Goal: Task Accomplishment & Management: Complete application form

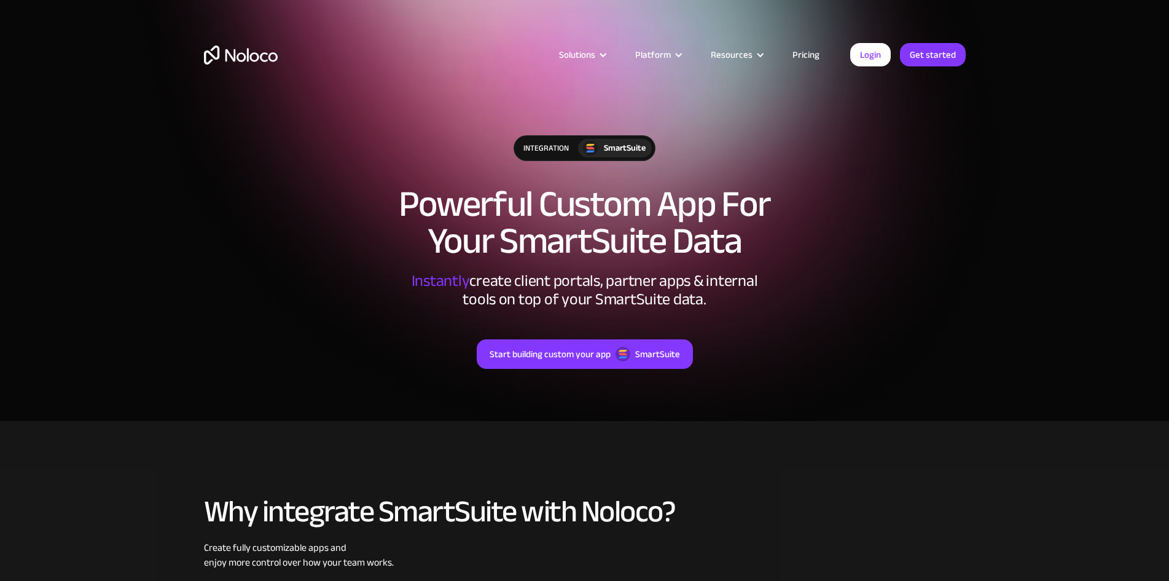
click at [811, 50] on link "Pricing" at bounding box center [806, 55] width 58 height 16
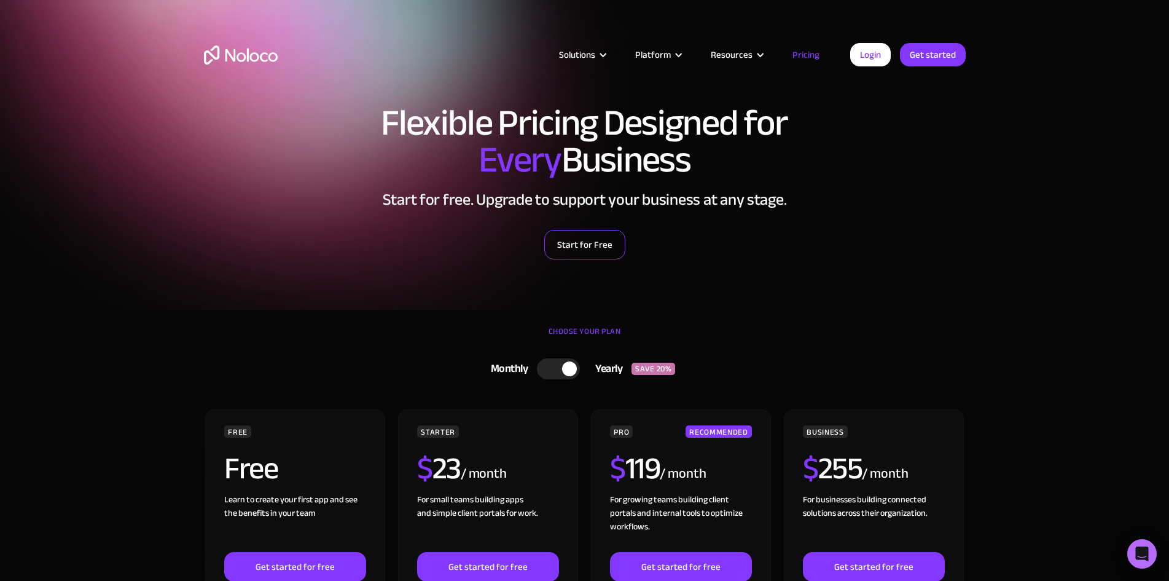
click at [598, 253] on link "Start for Free" at bounding box center [584, 244] width 81 height 29
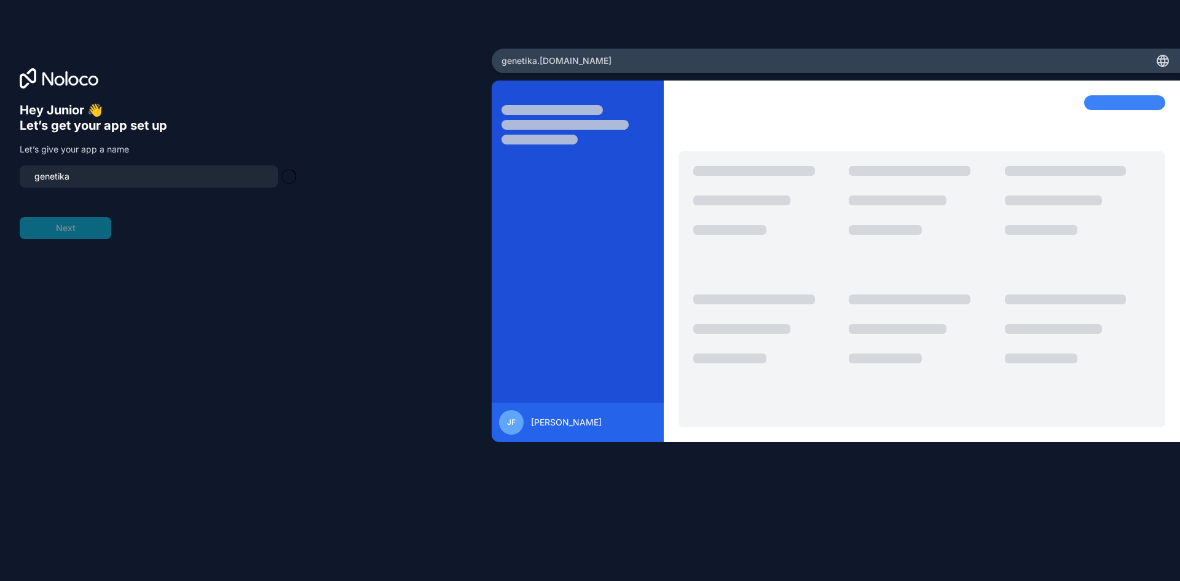
type input "genetika-app"
click at [97, 222] on button "Next" at bounding box center [66, 228] width 92 height 22
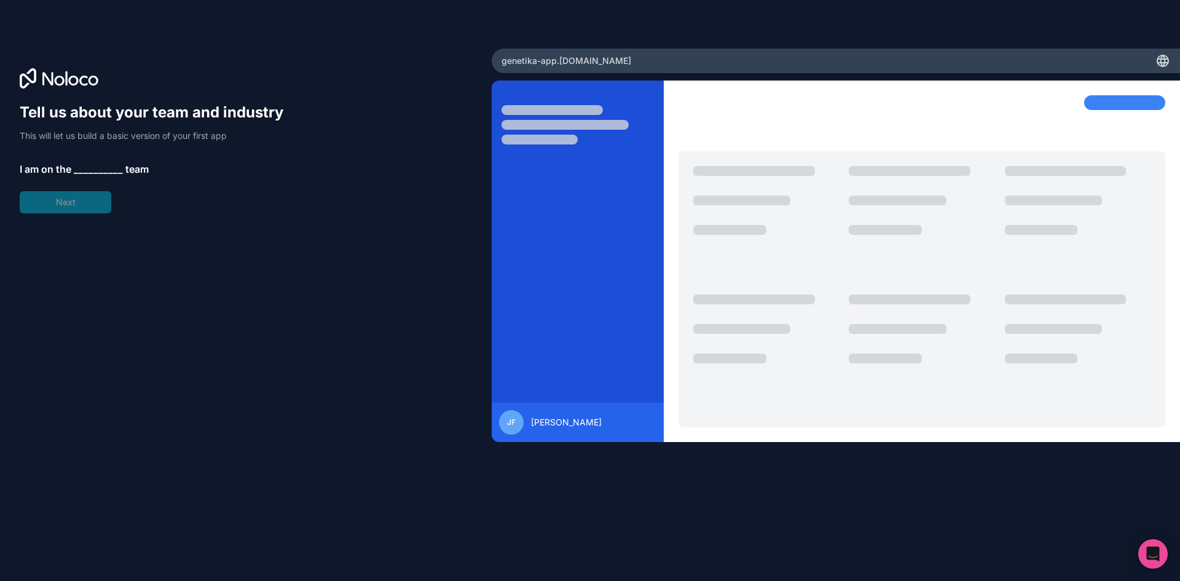
click at [85, 167] on span "__________" at bounding box center [98, 169] width 49 height 15
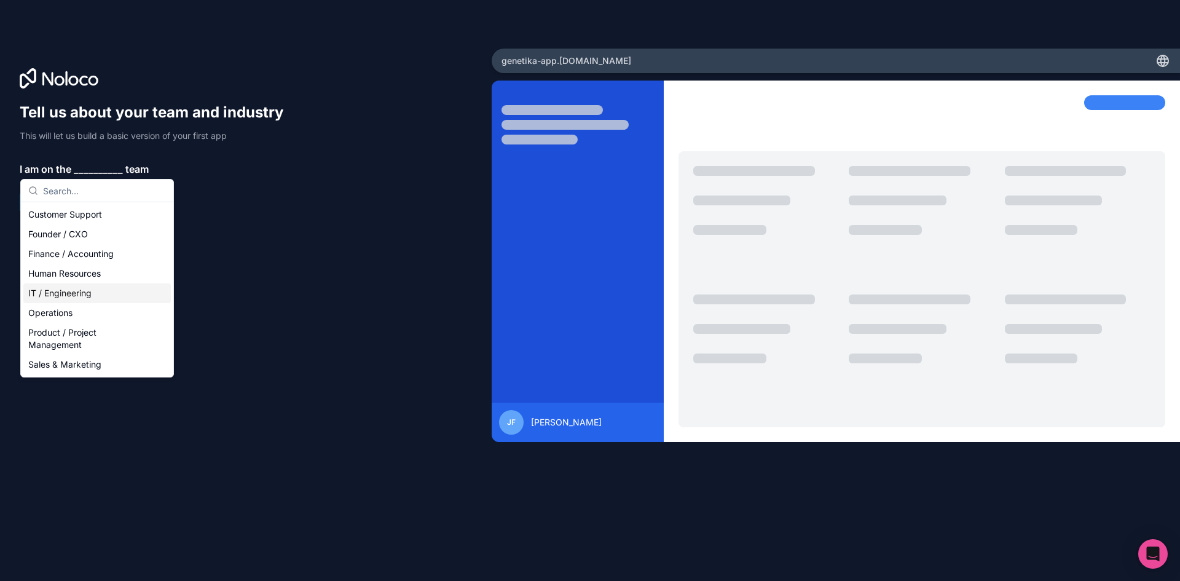
click at [61, 296] on div "IT / Engineering" at bounding box center [96, 293] width 147 height 20
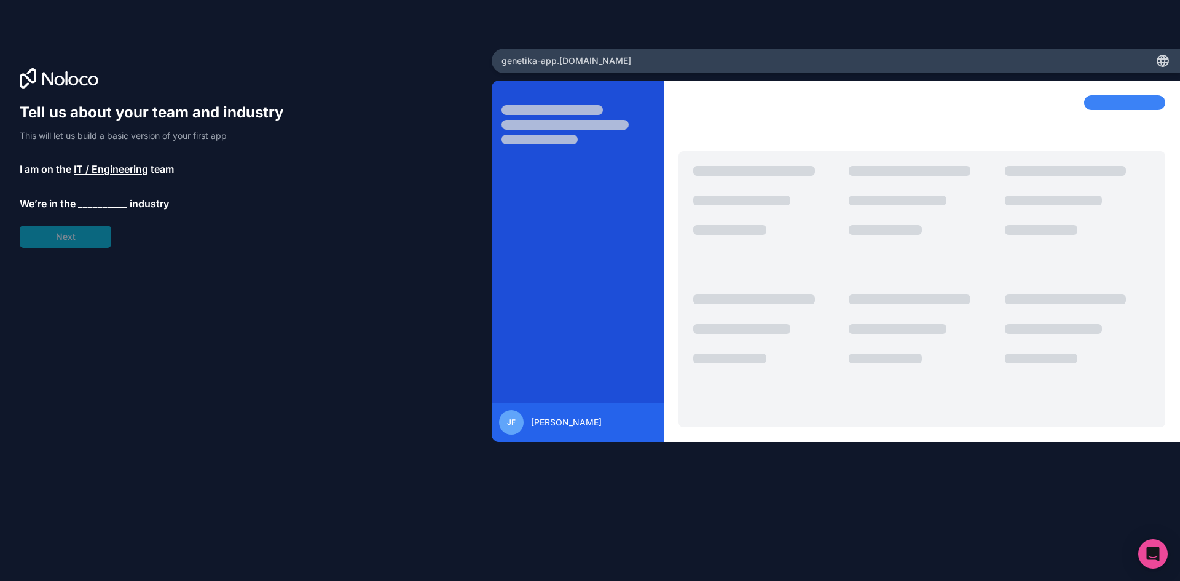
click at [93, 206] on span "__________" at bounding box center [102, 203] width 49 height 15
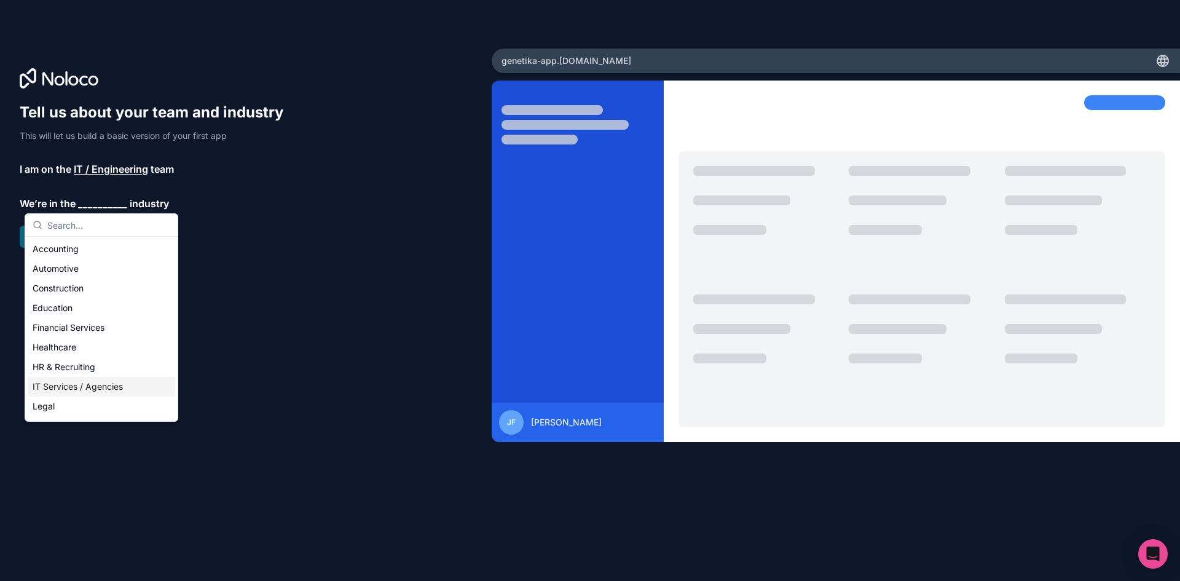
drag, startPoint x: 73, startPoint y: 388, endPoint x: 125, endPoint y: 315, distance: 90.0
click at [74, 388] on div "IT Services / Agencies" at bounding box center [101, 387] width 147 height 20
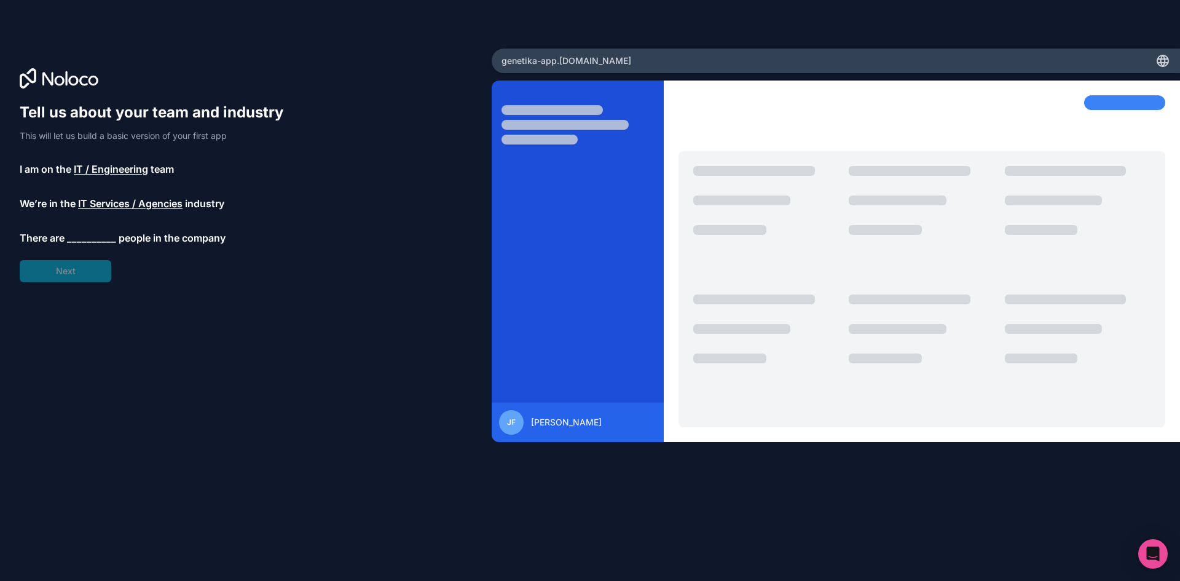
click at [79, 240] on span "__________" at bounding box center [91, 237] width 49 height 15
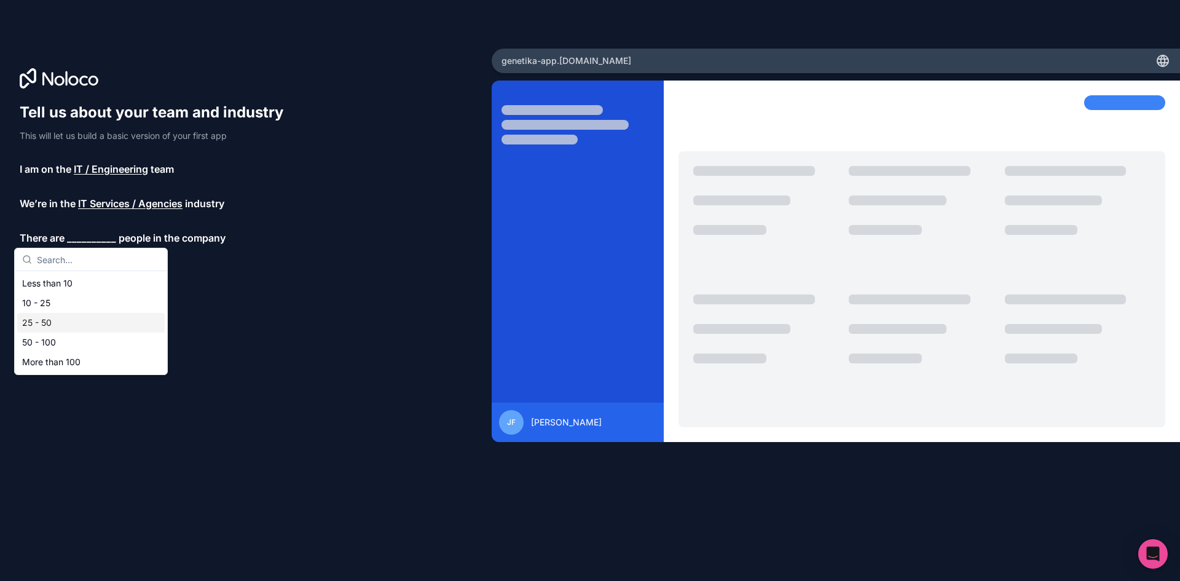
click at [74, 326] on div "25 - 50" at bounding box center [90, 323] width 147 height 20
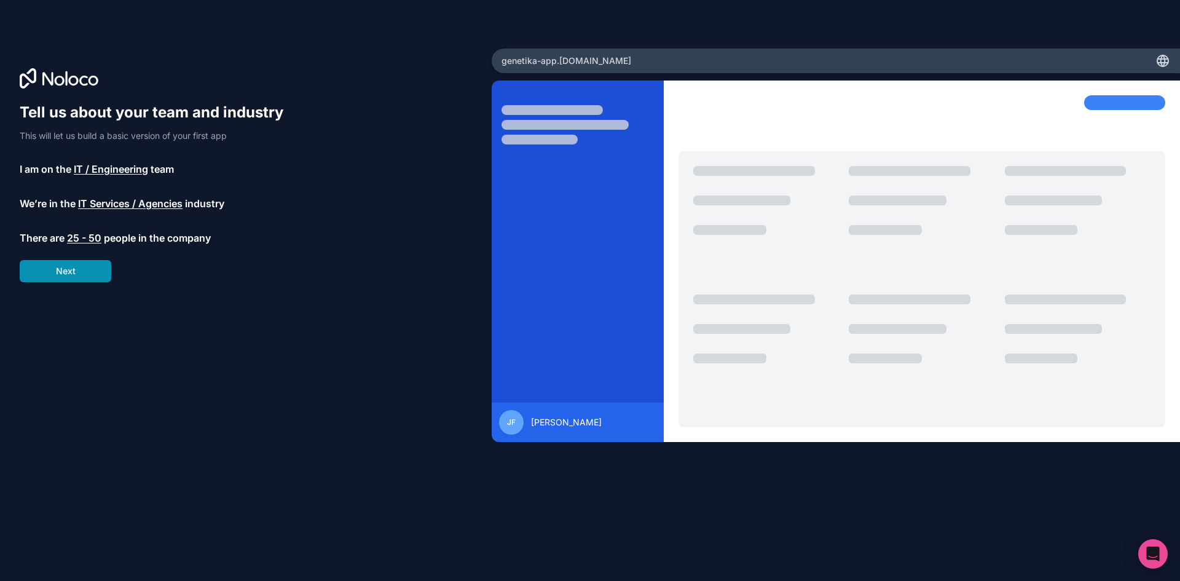
click at [84, 270] on button "Next" at bounding box center [66, 271] width 92 height 22
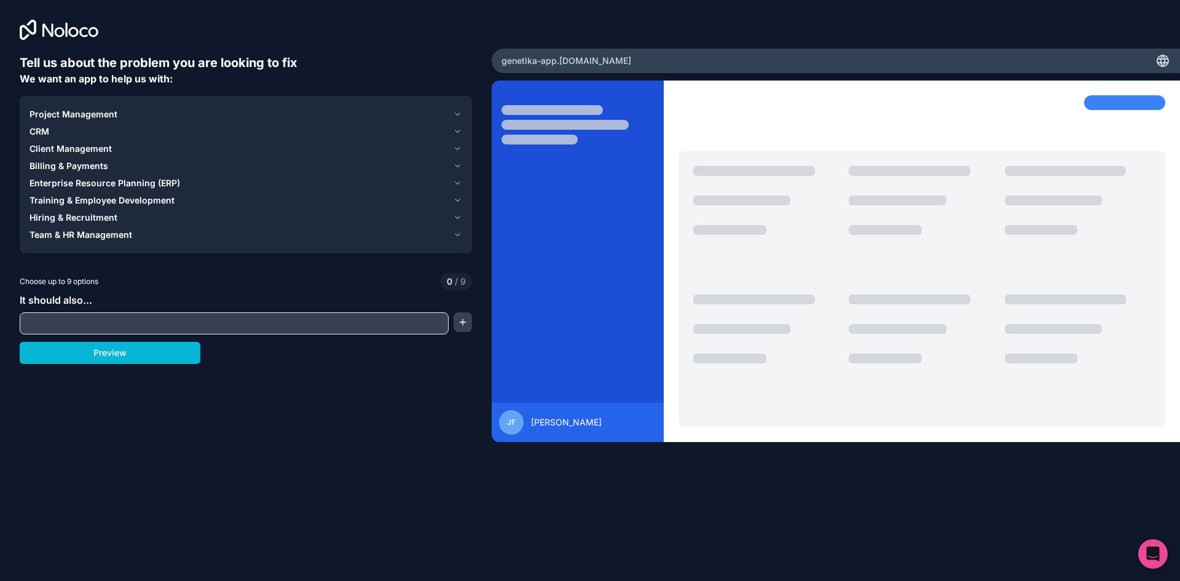
click at [50, 323] on input "text" at bounding box center [234, 323] width 423 height 17
click at [138, 114] on div "Project Management" at bounding box center [238, 114] width 418 height 12
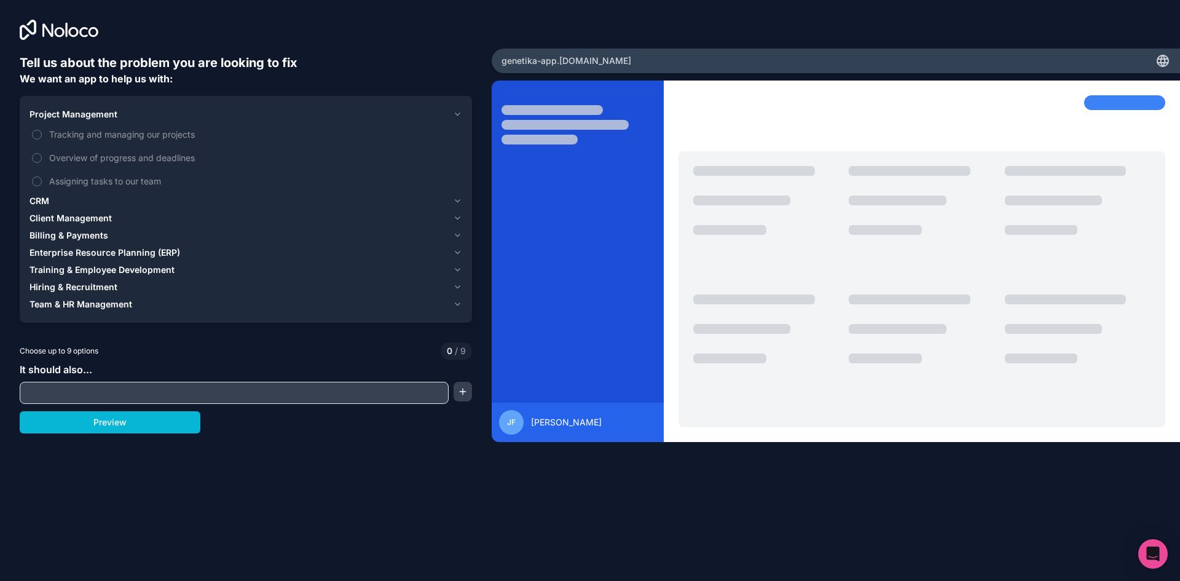
click at [138, 114] on div "Project Management" at bounding box center [238, 114] width 418 height 12
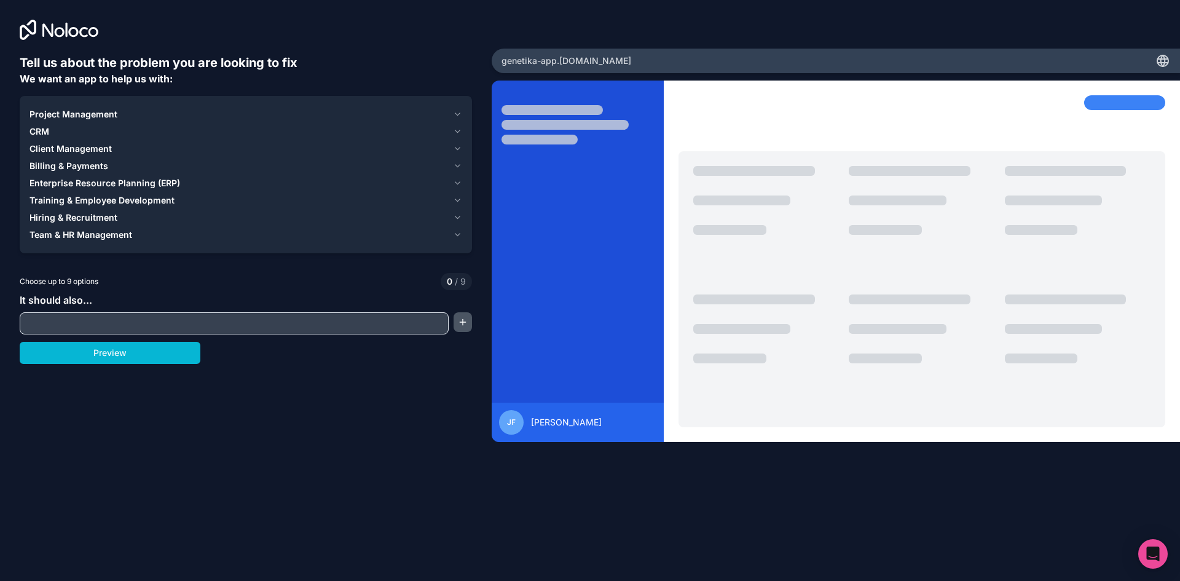
click at [461, 324] on button "button" at bounding box center [463, 322] width 18 height 20
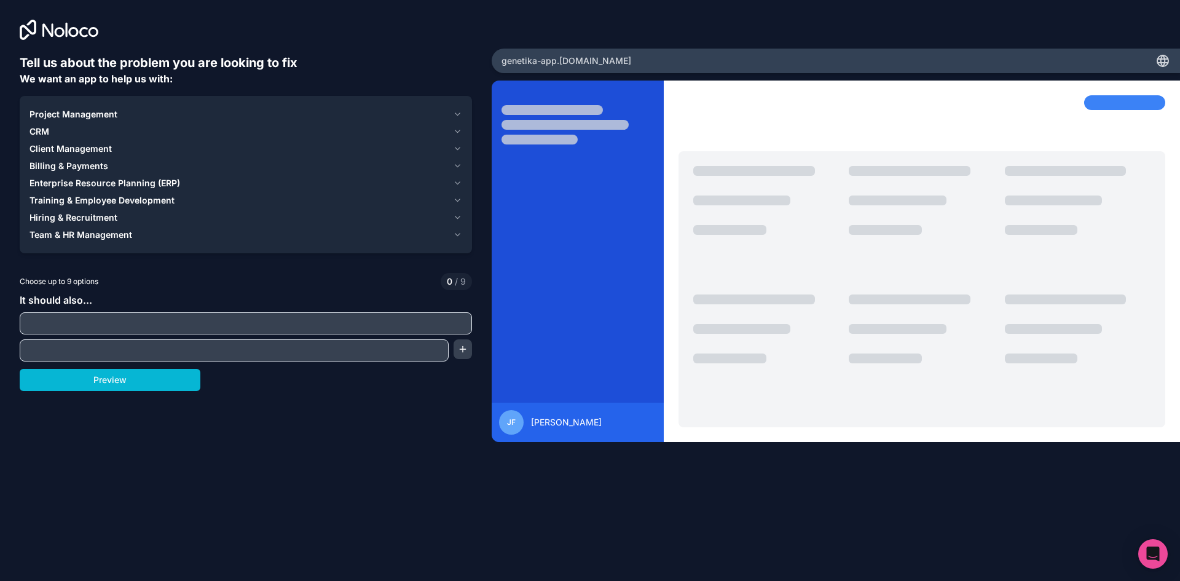
click at [310, 345] on input "text" at bounding box center [234, 350] width 423 height 17
click at [211, 321] on input "text" at bounding box center [246, 323] width 446 height 17
click at [457, 134] on icon "button" at bounding box center [457, 132] width 9 height 10
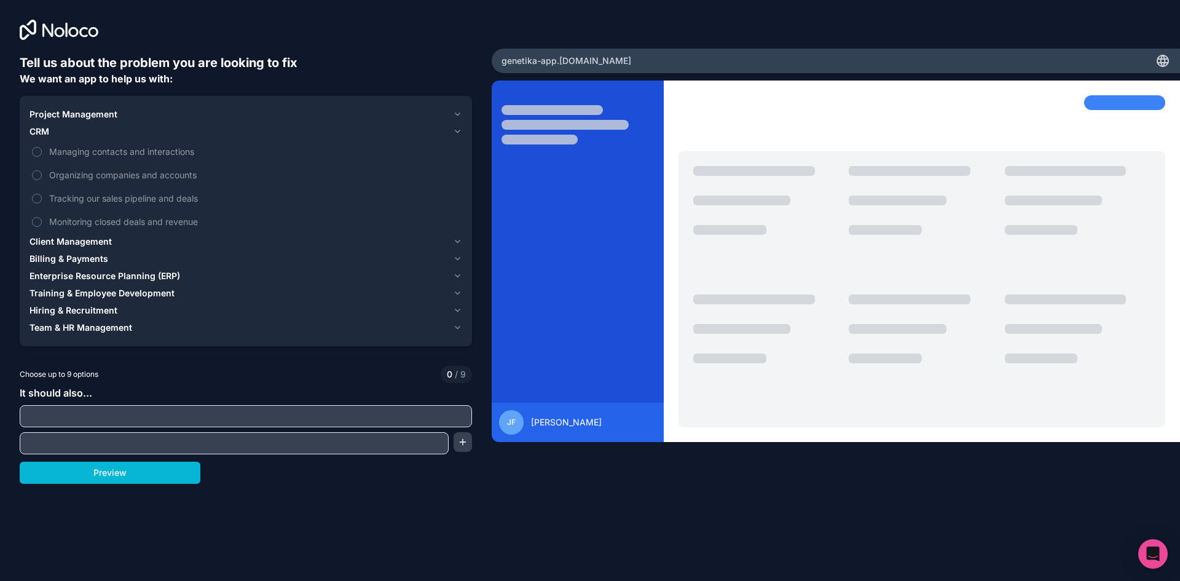
click at [458, 117] on icon "button" at bounding box center [457, 114] width 9 height 10
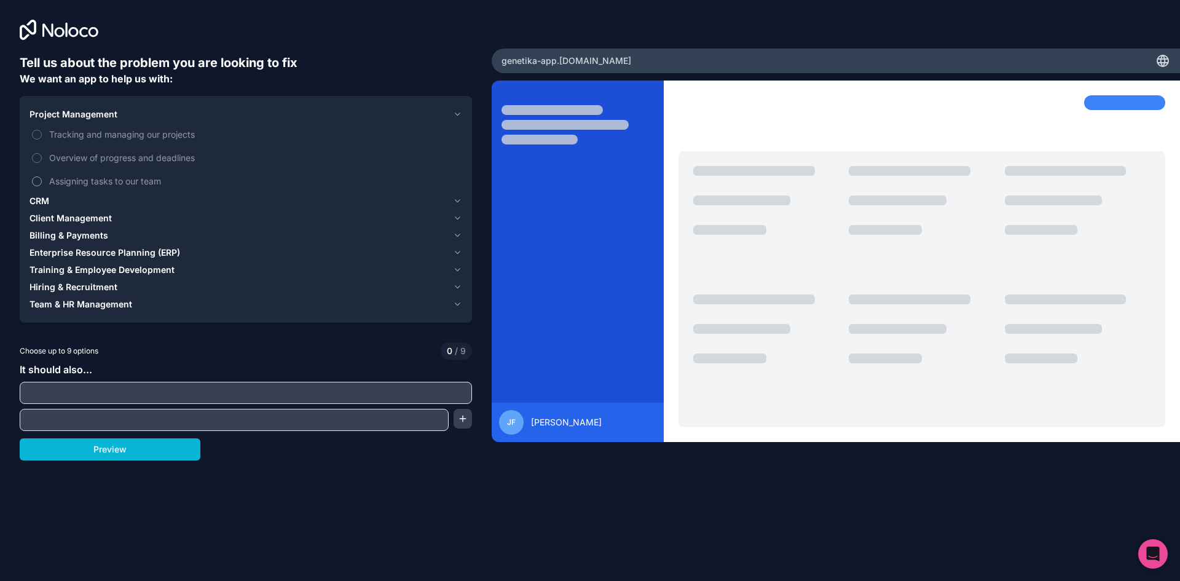
click at [86, 181] on span "Assigning tasks to our team" at bounding box center [254, 181] width 410 height 13
click at [42, 181] on button "Assigning tasks to our team" at bounding box center [37, 181] width 10 height 10
click at [52, 155] on span "Overview of progress and deadlines" at bounding box center [254, 157] width 410 height 13
click at [42, 155] on button "Overview of progress and deadlines" at bounding box center [37, 158] width 10 height 10
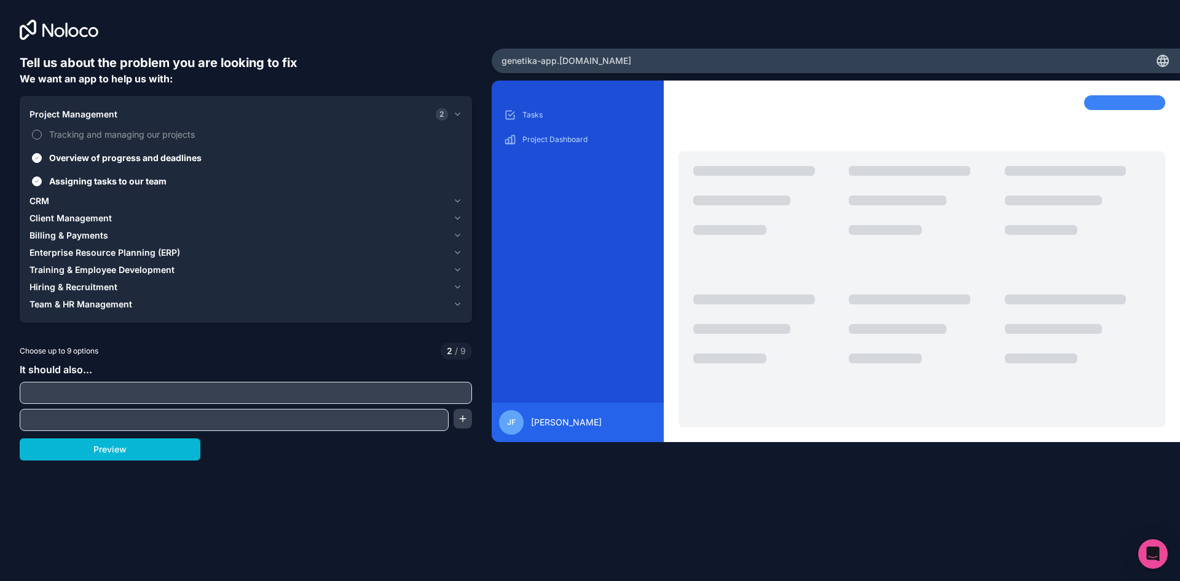
click at [44, 135] on label "Tracking and managing our projects" at bounding box center [245, 134] width 433 height 23
click at [42, 135] on button "Tracking and managing our projects" at bounding box center [37, 135] width 10 height 10
click at [44, 135] on label "Tracking and managing our projects" at bounding box center [245, 134] width 433 height 23
click at [42, 135] on button "Tracking and managing our projects" at bounding box center [37, 135] width 10 height 10
click at [42, 162] on label "Overview of progress and deadlines" at bounding box center [245, 157] width 433 height 23
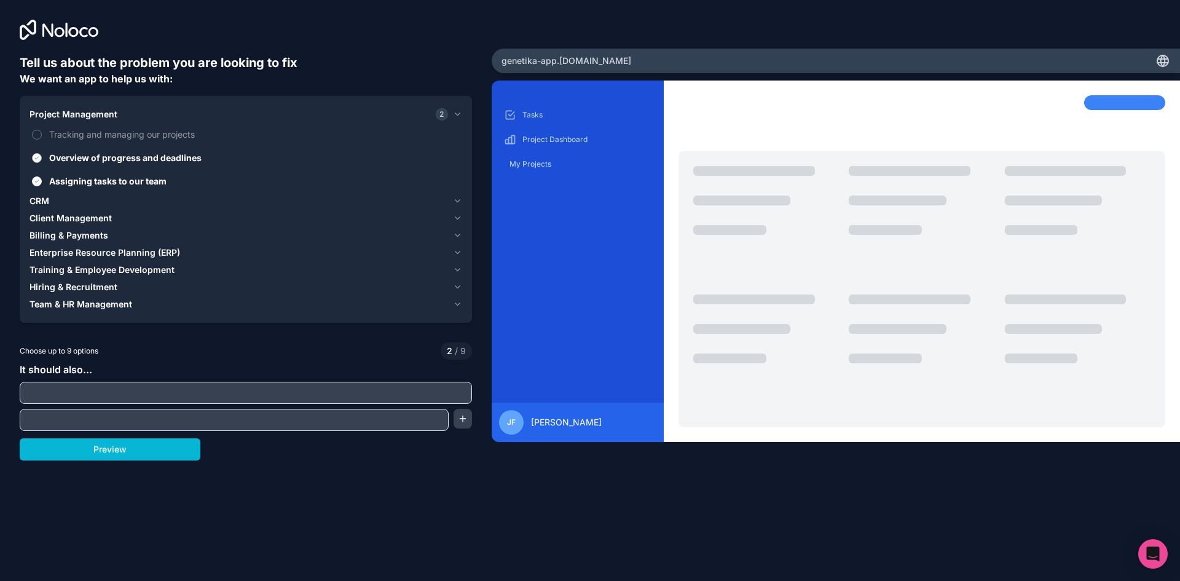
click at [42, 162] on button "Overview of progress and deadlines" at bounding box center [37, 158] width 10 height 10
click at [44, 178] on label "Assigning tasks to our team" at bounding box center [245, 181] width 433 height 23
click at [42, 178] on button "Assigning tasks to our team" at bounding box center [37, 181] width 10 height 10
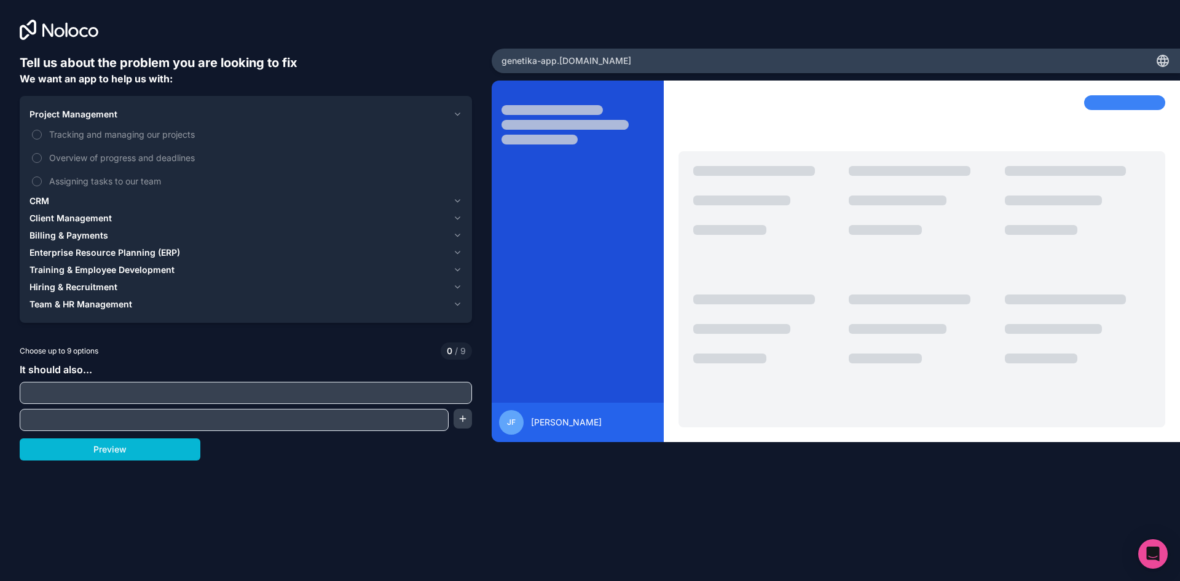
click at [120, 211] on button "Client Management" at bounding box center [245, 218] width 433 height 17
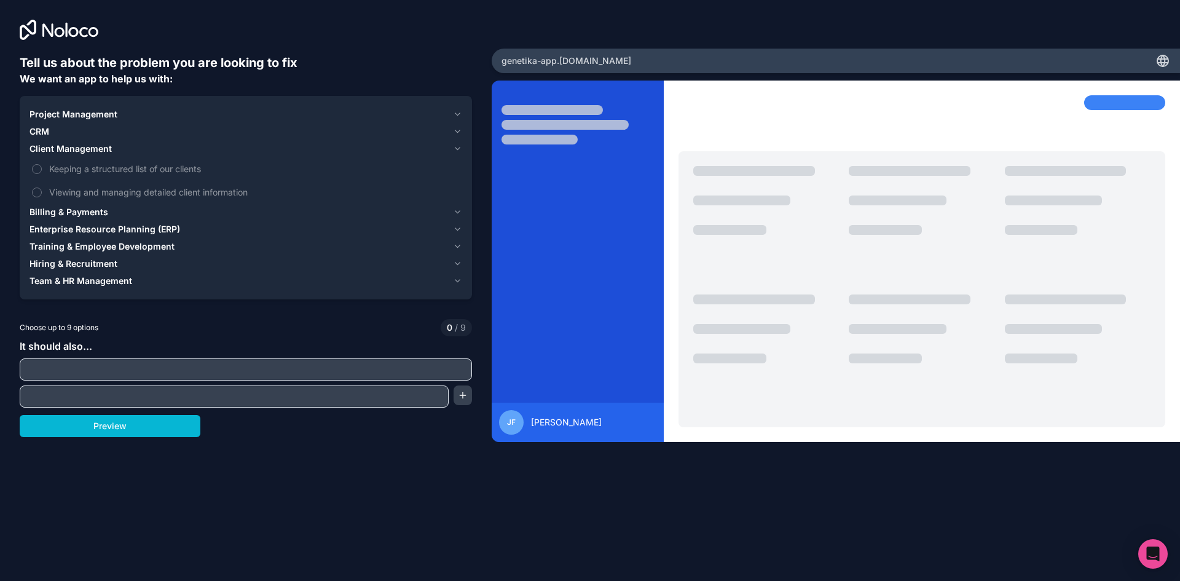
drag, startPoint x: 116, startPoint y: 210, endPoint x: 471, endPoint y: 342, distance: 378.6
click at [471, 342] on div "It should also..." at bounding box center [246, 373] width 452 height 69
click at [93, 224] on span "Enterprise Resource Planning (ERP)" at bounding box center [104, 229] width 151 height 12
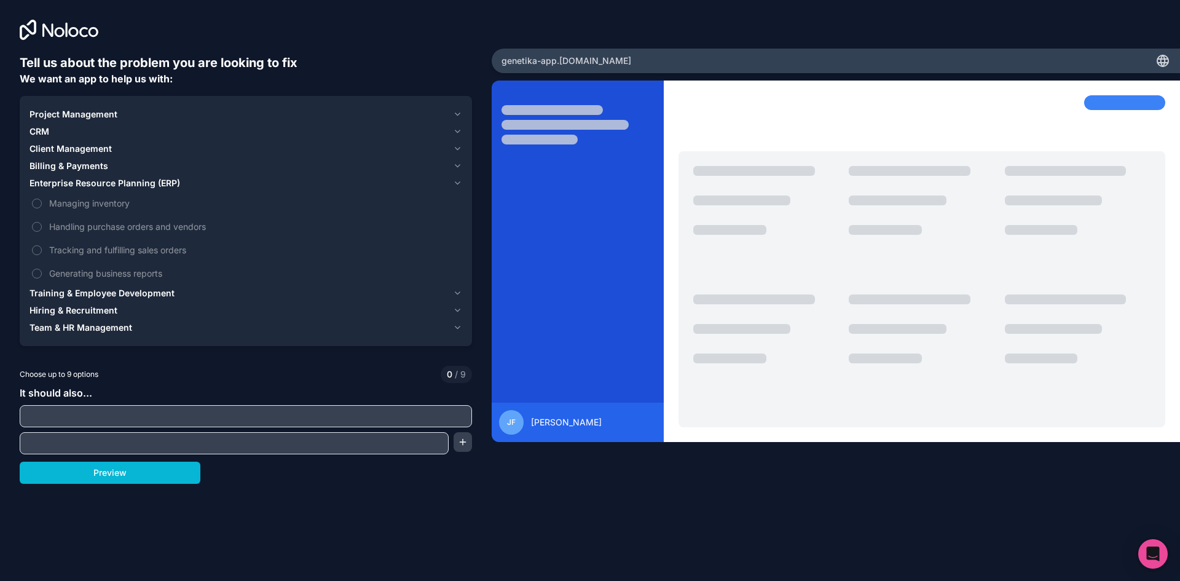
click at [71, 298] on span "Training & Employee Development" at bounding box center [101, 293] width 145 height 12
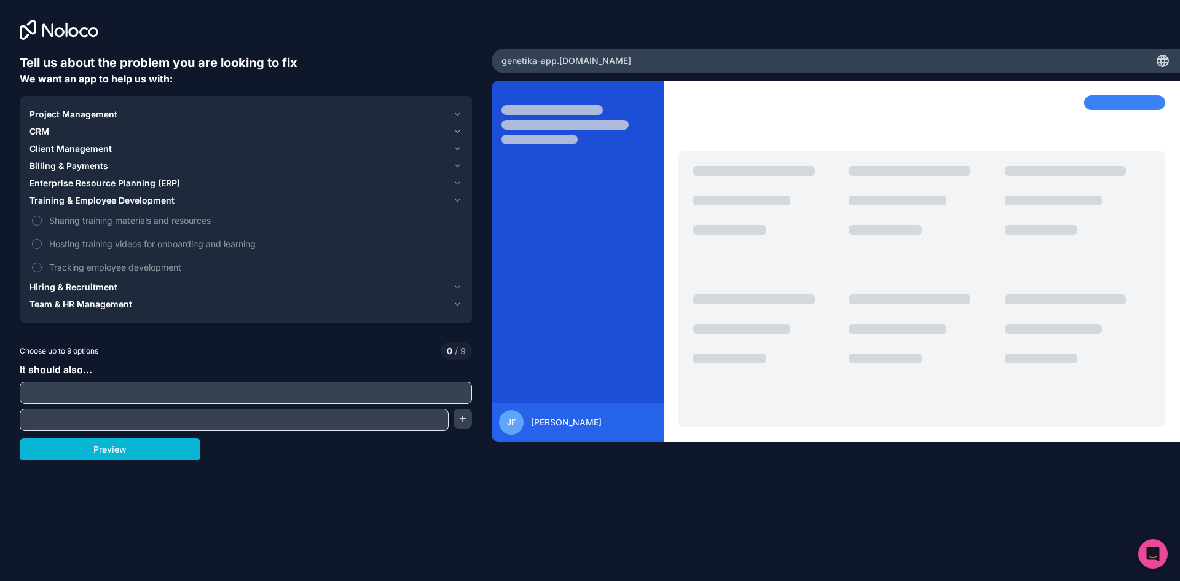
click at [74, 289] on span "Hiring & Recruitment" at bounding box center [73, 287] width 88 height 12
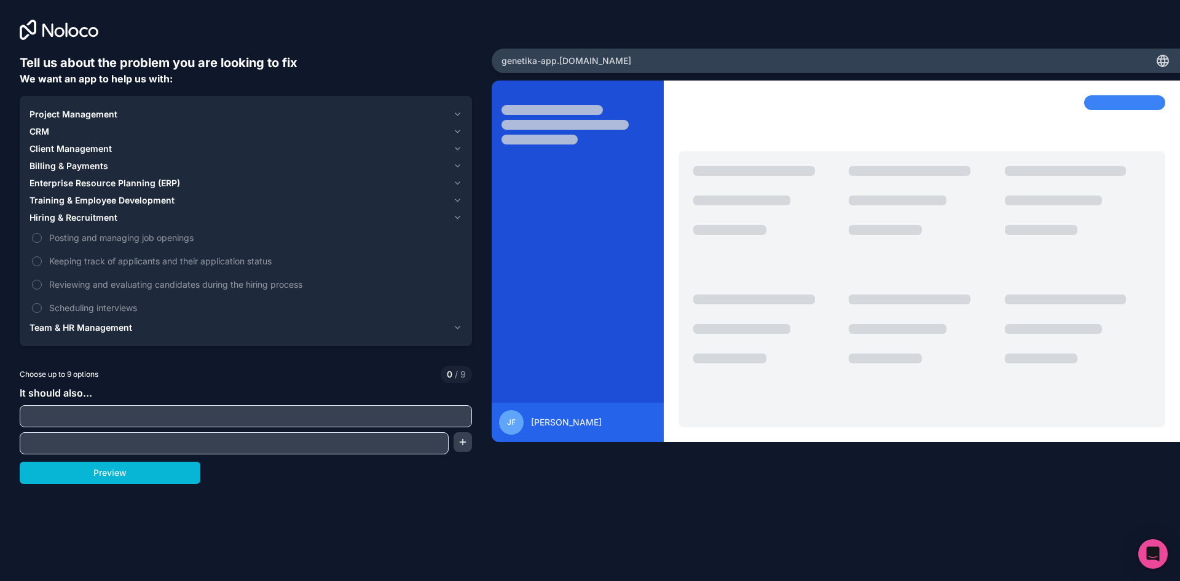
click at [73, 326] on span "Team & HR Management" at bounding box center [80, 327] width 103 height 12
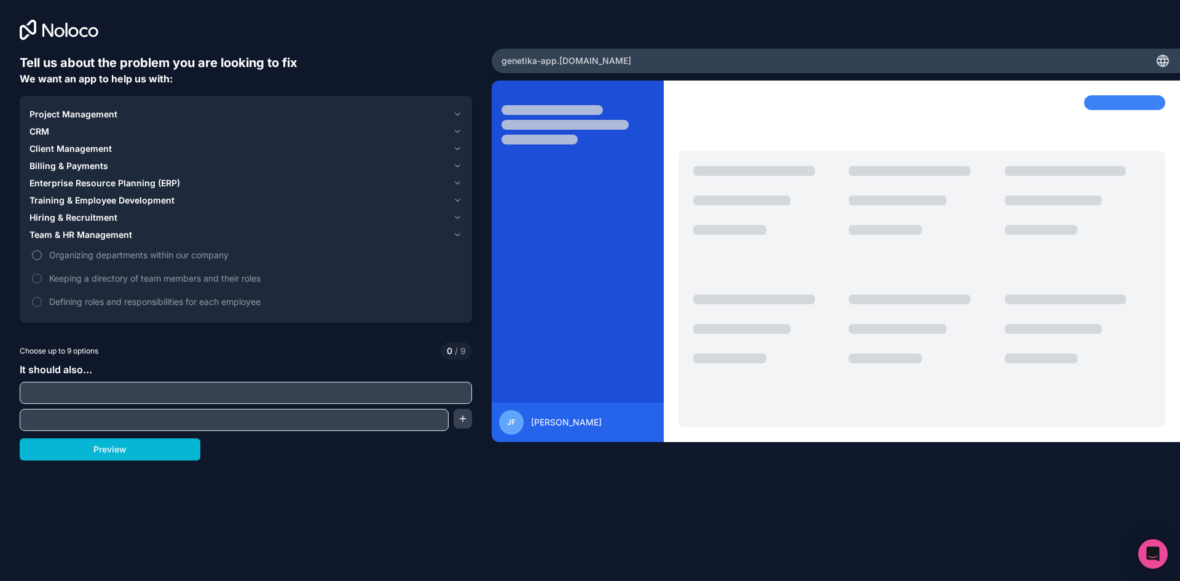
click at [33, 256] on button "Organizing departments within our company" at bounding box center [37, 255] width 10 height 10
click at [90, 439] on button "Preview" at bounding box center [110, 449] width 181 height 22
click at [89, 446] on button "Preview" at bounding box center [110, 449] width 181 height 22
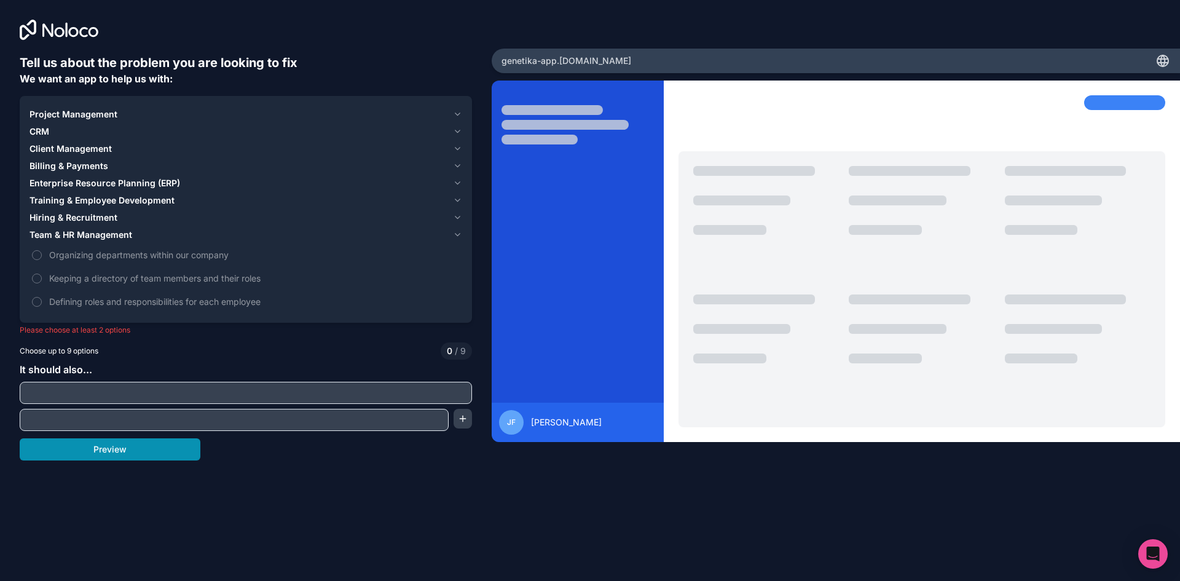
click at [89, 446] on button "Preview" at bounding box center [110, 449] width 181 height 22
click at [65, 42] on div "Tell us about the problem you are looking to fix We want an app to help us with…" at bounding box center [246, 242] width 492 height 484
click at [58, 29] on icon at bounding box center [59, 30] width 79 height 20
click at [34, 29] on icon at bounding box center [59, 30] width 79 height 20
click at [33, 29] on icon at bounding box center [59, 30] width 79 height 20
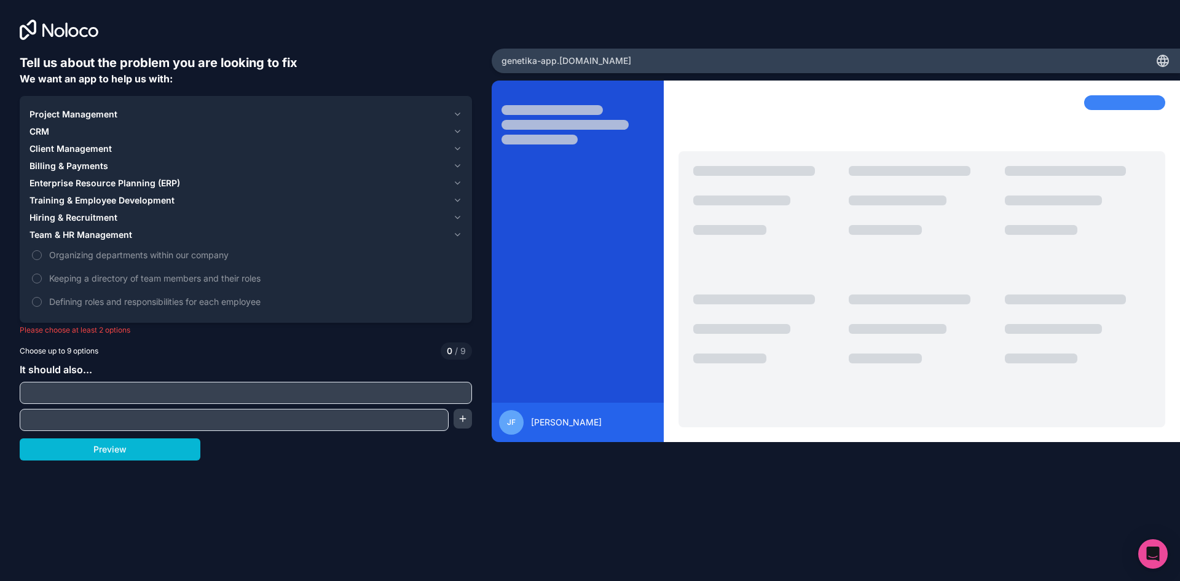
click at [1153, 7] on div "Tell us about the problem you are looking to fix We want an app to help us with…" at bounding box center [590, 290] width 1180 height 581
click at [1155, 7] on div "Tell us about the problem you are looking to fix We want an app to help us with…" at bounding box center [590, 290] width 1180 height 581
click at [110, 116] on span "Project Management" at bounding box center [73, 114] width 88 height 12
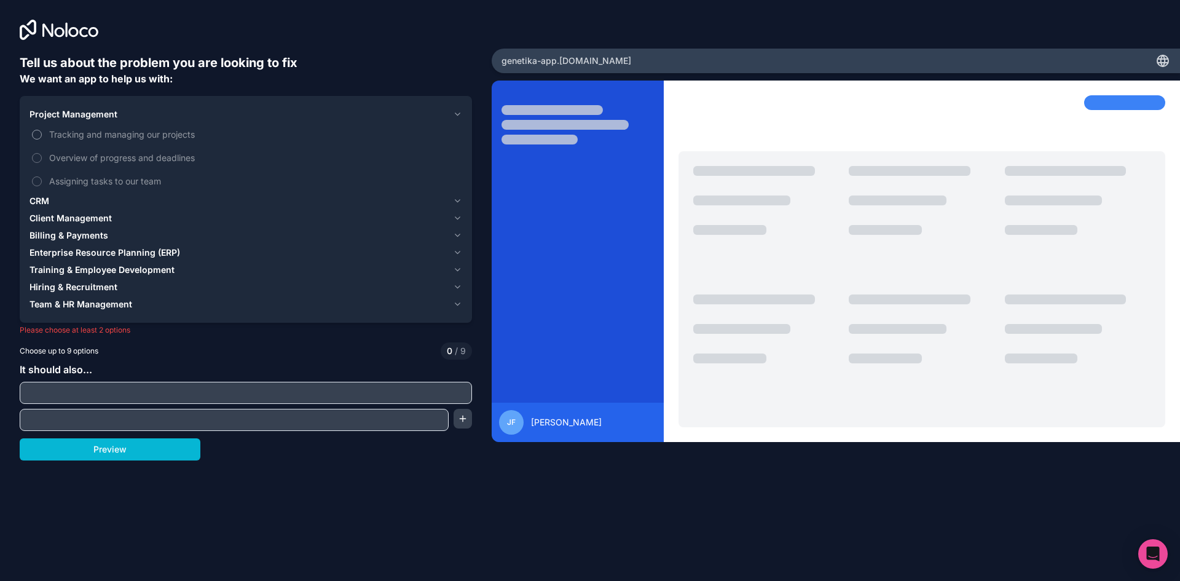
click at [87, 132] on span "Tracking and managing our projects" at bounding box center [254, 134] width 410 height 13
click at [42, 132] on button "Tracking and managing our projects" at bounding box center [37, 135] width 10 height 10
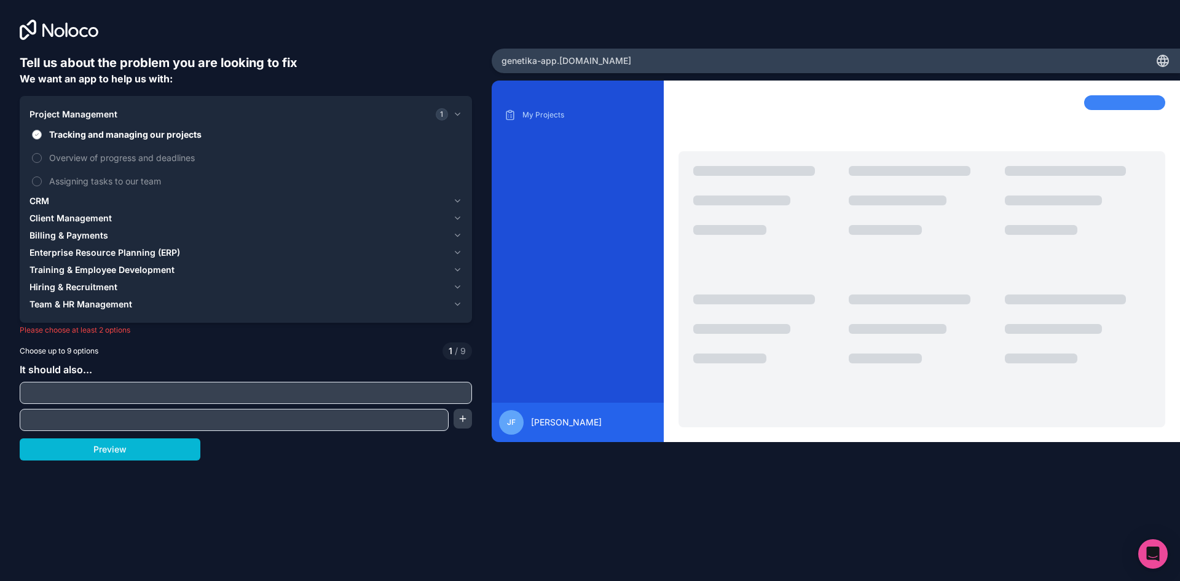
click at [87, 132] on span "Tracking and managing our projects" at bounding box center [254, 134] width 410 height 13
click at [42, 132] on button "Tracking and managing our projects" at bounding box center [37, 135] width 10 height 10
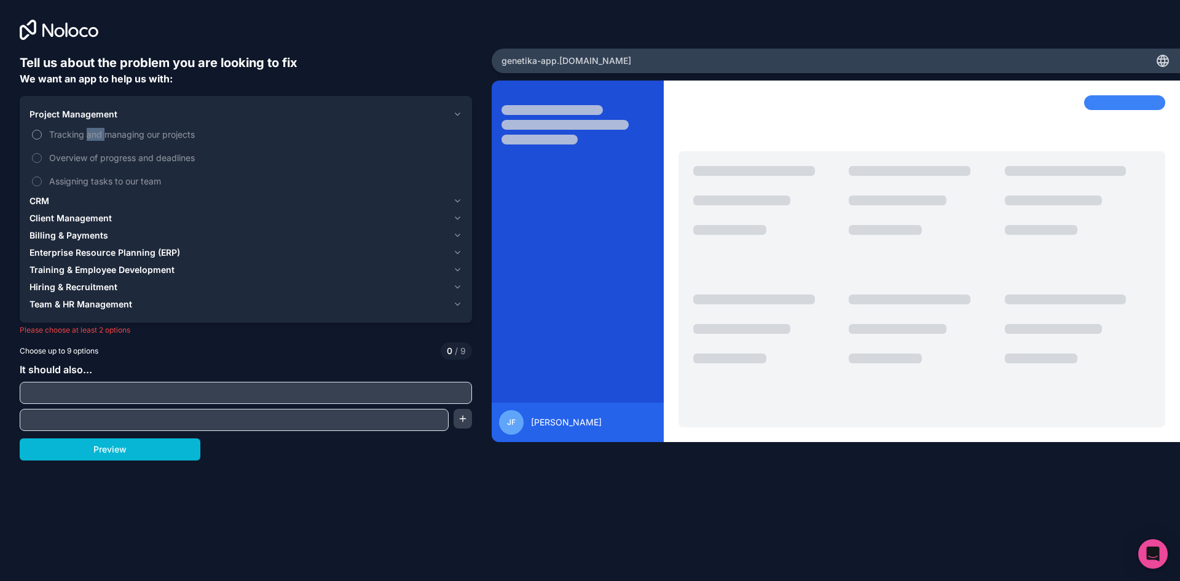
click at [87, 132] on span "Tracking and managing our projects" at bounding box center [254, 134] width 410 height 13
click at [42, 132] on button "Tracking and managing our projects" at bounding box center [37, 135] width 10 height 10
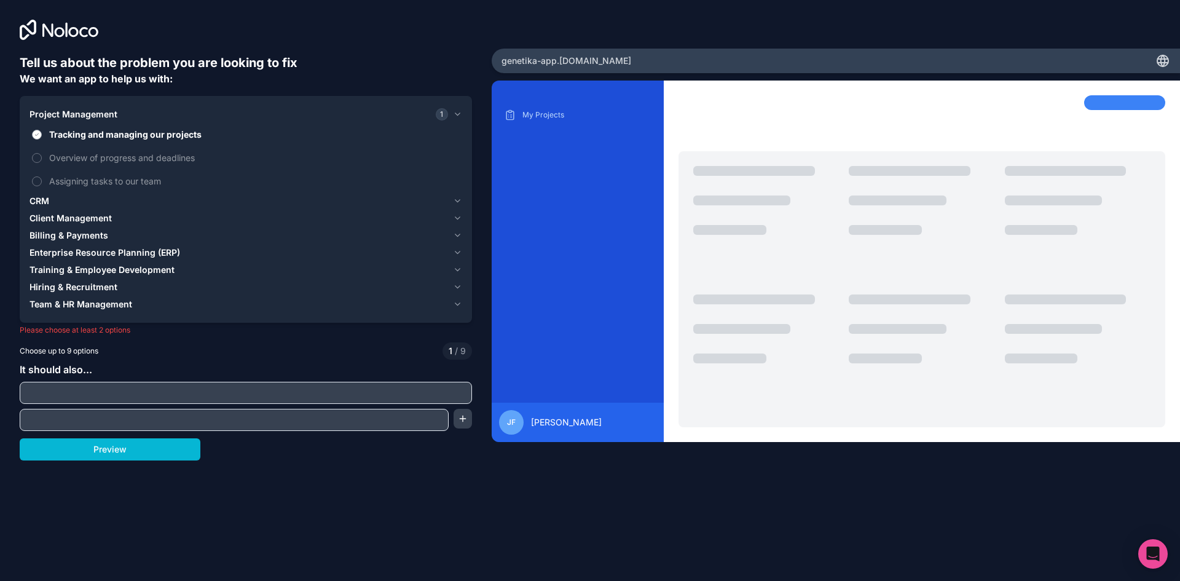
click at [87, 132] on span "Tracking and managing our projects" at bounding box center [254, 134] width 410 height 13
click at [42, 132] on button "Tracking and managing our projects" at bounding box center [37, 135] width 10 height 10
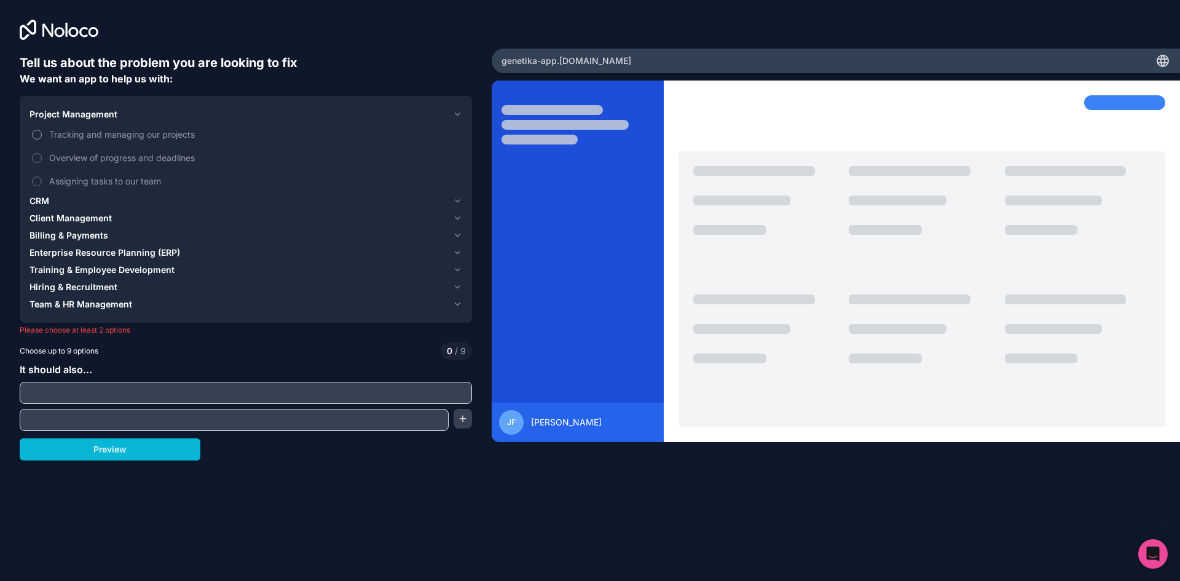
click at [83, 139] on span "Tracking and managing our projects" at bounding box center [254, 134] width 410 height 13
click at [42, 139] on button "Tracking and managing our projects" at bounding box center [37, 135] width 10 height 10
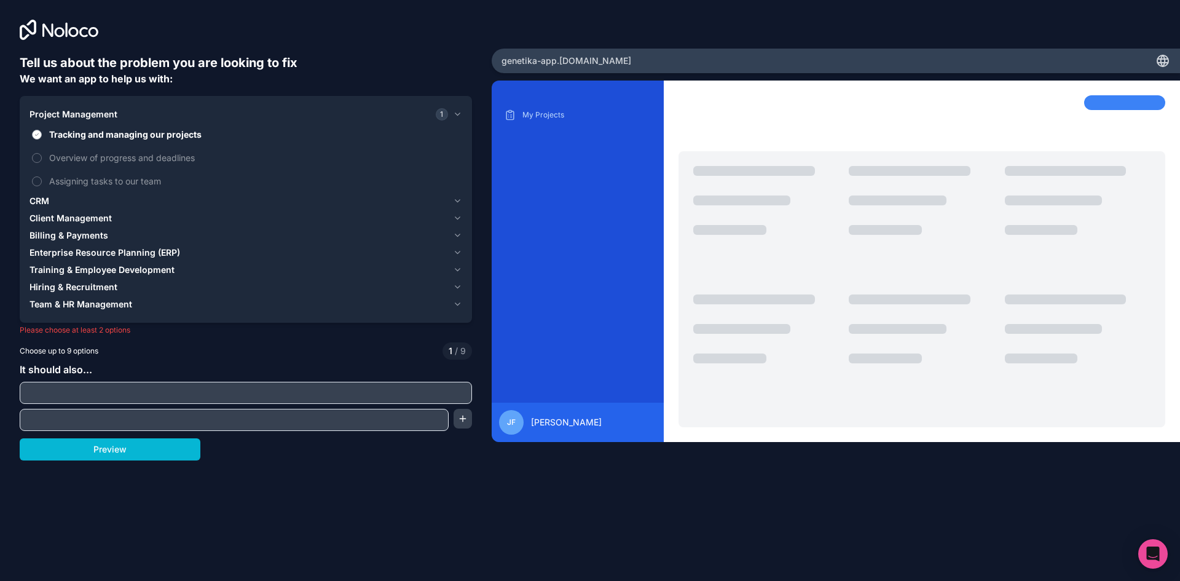
click at [83, 139] on span "Tracking and managing our projects" at bounding box center [254, 134] width 410 height 13
click at [42, 139] on button "Tracking and managing our projects" at bounding box center [37, 135] width 10 height 10
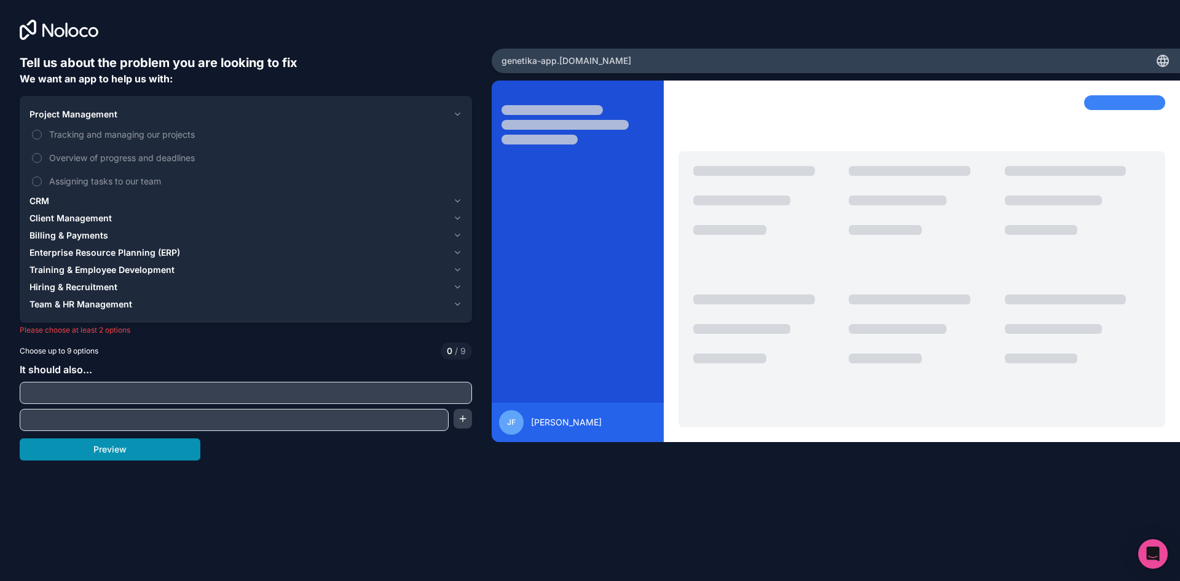
click at [80, 456] on button "Preview" at bounding box center [110, 449] width 181 height 22
click at [79, 456] on button "Preview" at bounding box center [110, 449] width 181 height 22
drag, startPoint x: 79, startPoint y: 456, endPoint x: 85, endPoint y: 456, distance: 6.8
click at [85, 456] on button "Preview" at bounding box center [110, 449] width 181 height 22
click at [1118, 132] on div at bounding box center [921, 120] width 487 height 51
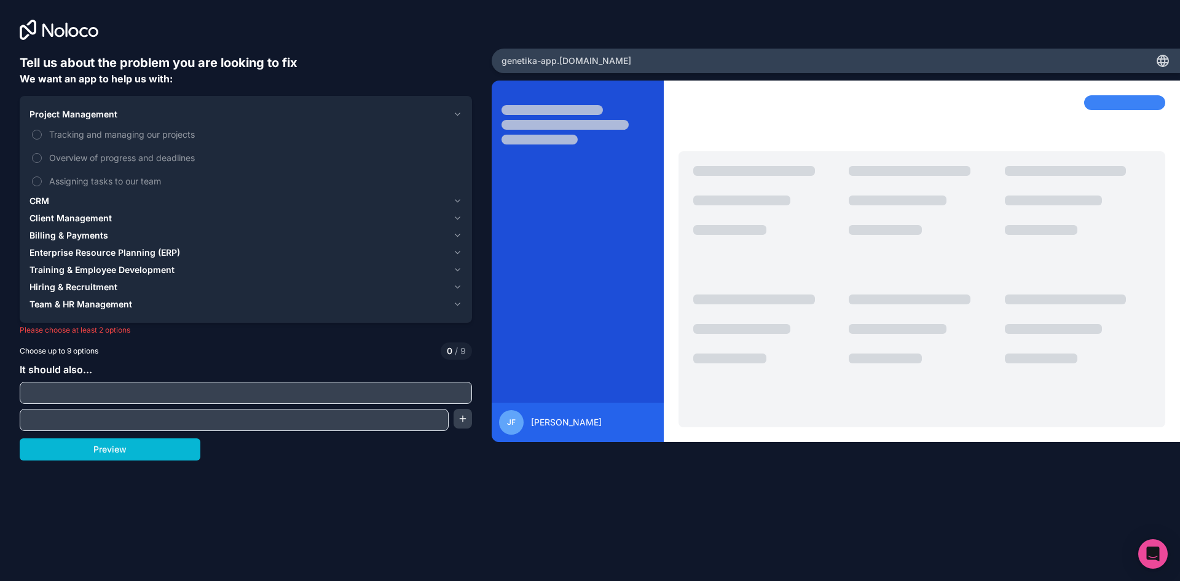
click at [285, 34] on div at bounding box center [246, 30] width 452 height 20
click at [285, 31] on div at bounding box center [246, 30] width 452 height 20
drag, startPoint x: 253, startPoint y: 29, endPoint x: 119, endPoint y: 0, distance: 137.0
click at [247, 29] on div at bounding box center [246, 30] width 452 height 20
click at [65, 28] on icon at bounding box center [59, 30] width 79 height 20
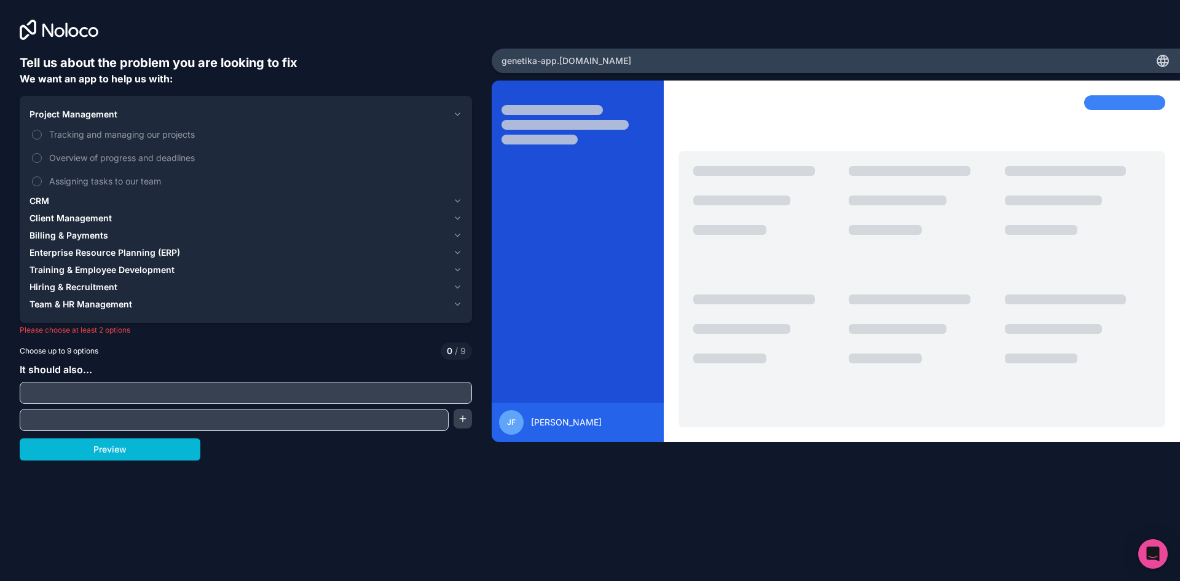
drag, startPoint x: 69, startPoint y: 26, endPoint x: 65, endPoint y: 45, distance: 19.5
click at [69, 28] on icon at bounding box center [59, 30] width 79 height 20
click at [58, 206] on div "CRM" at bounding box center [238, 201] width 418 height 12
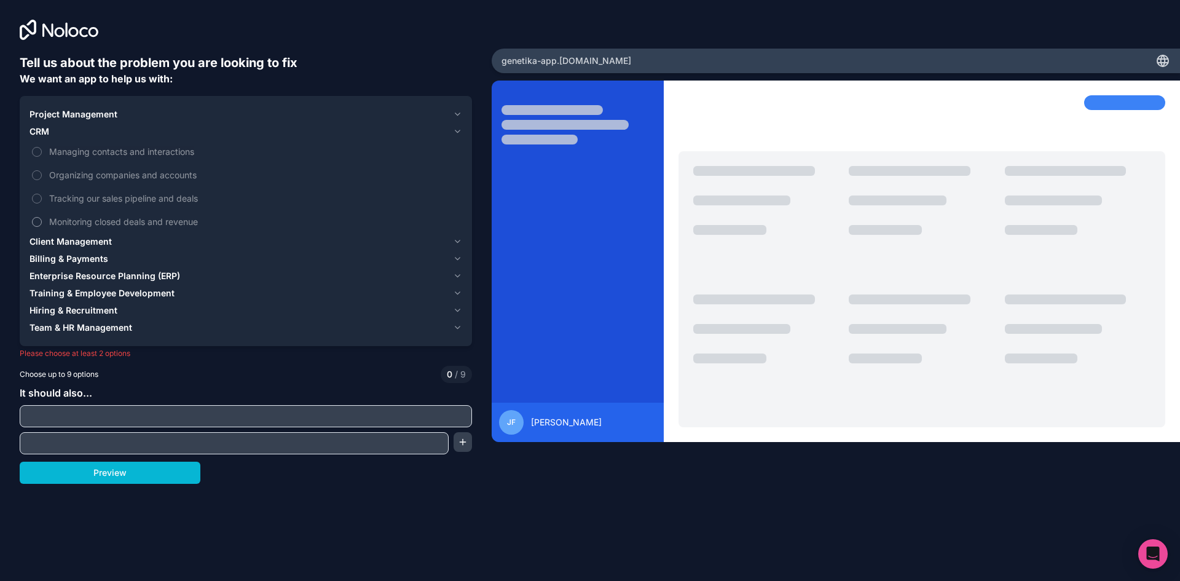
click at [63, 213] on label "Monitoring closed deals and revenue" at bounding box center [245, 221] width 433 height 23
click at [42, 217] on button "Monitoring closed deals and revenue" at bounding box center [37, 222] width 10 height 10
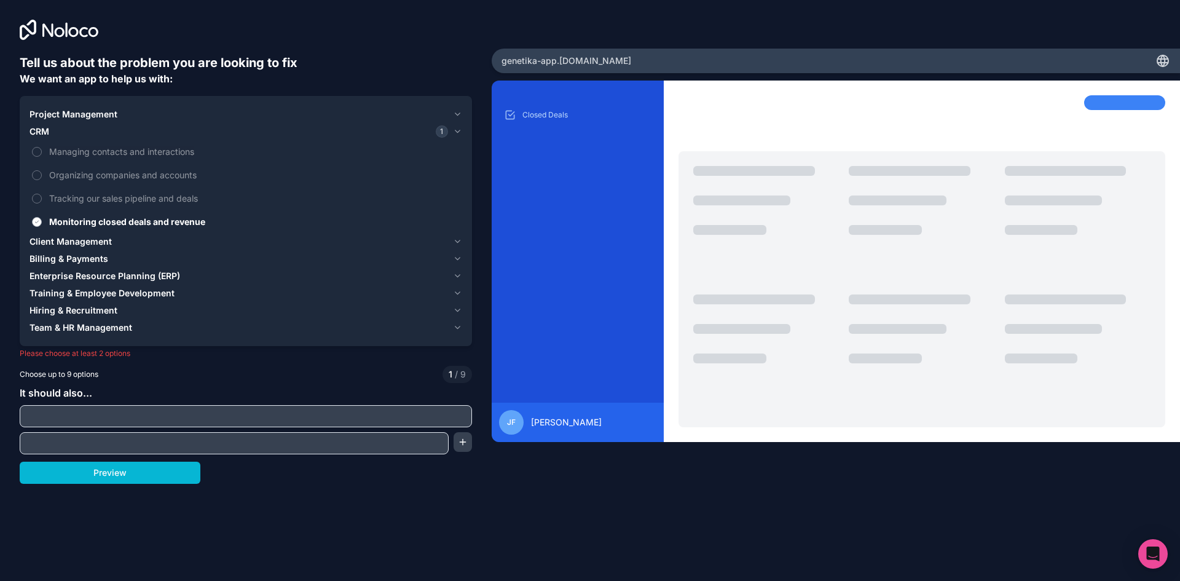
click at [44, 213] on label "Monitoring closed deals and revenue" at bounding box center [245, 221] width 433 height 23
click at [42, 217] on button "Monitoring closed deals and revenue" at bounding box center [37, 222] width 10 height 10
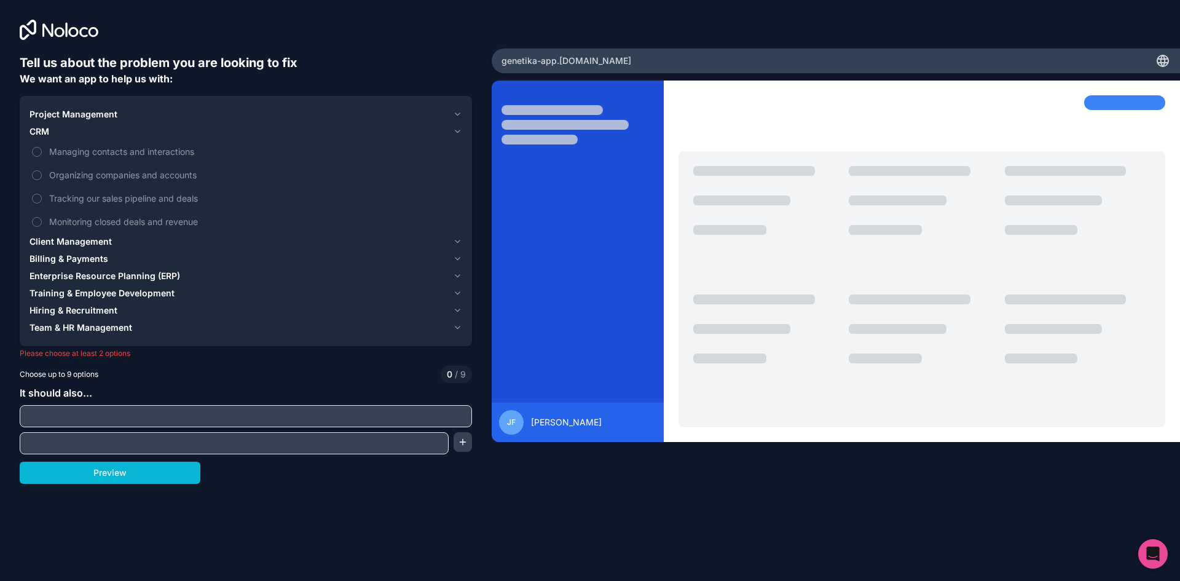
drag, startPoint x: 553, startPoint y: 405, endPoint x: 520, endPoint y: 415, distance: 34.8
click at [552, 406] on div "JF Junior Facundo" at bounding box center [578, 422] width 172 height 39
click at [520, 416] on div "JF" at bounding box center [511, 422] width 25 height 25
click at [355, 446] on input "text" at bounding box center [234, 442] width 423 height 17
click at [329, 426] on div at bounding box center [246, 416] width 452 height 22
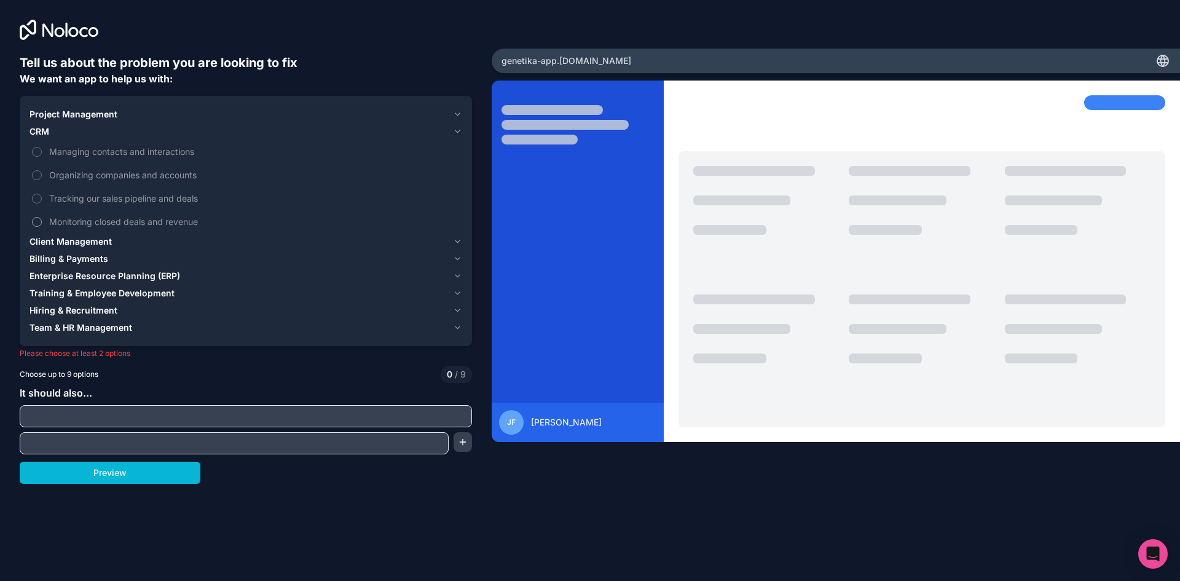
click at [64, 221] on span "Monitoring closed deals and revenue" at bounding box center [254, 221] width 410 height 13
click at [42, 221] on button "Monitoring closed deals and revenue" at bounding box center [37, 222] width 10 height 10
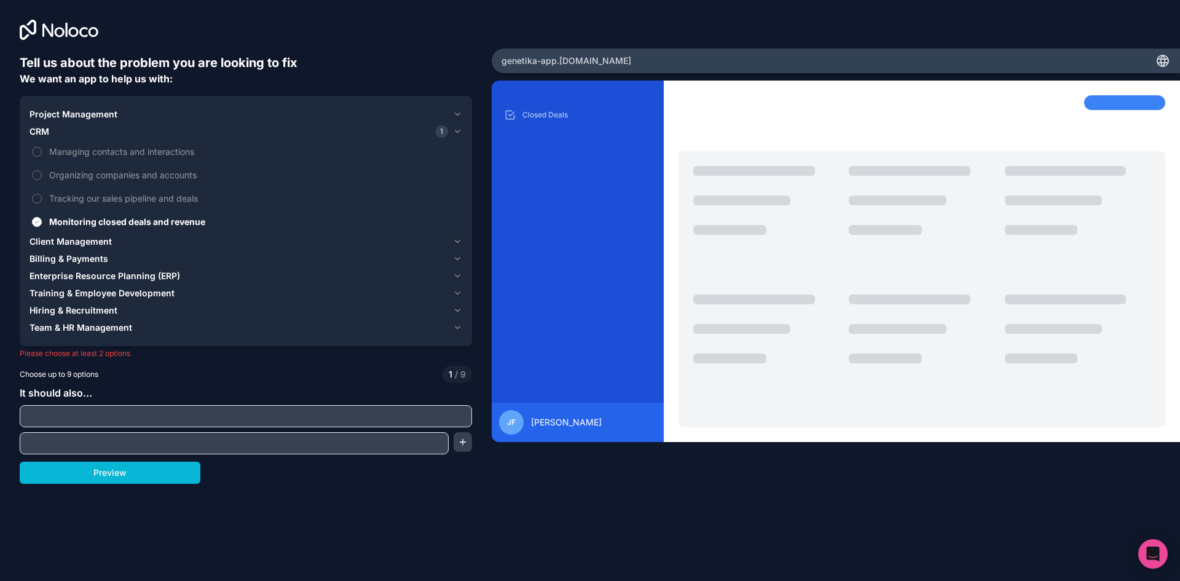
click at [95, 241] on span "Client Management" at bounding box center [70, 241] width 82 height 12
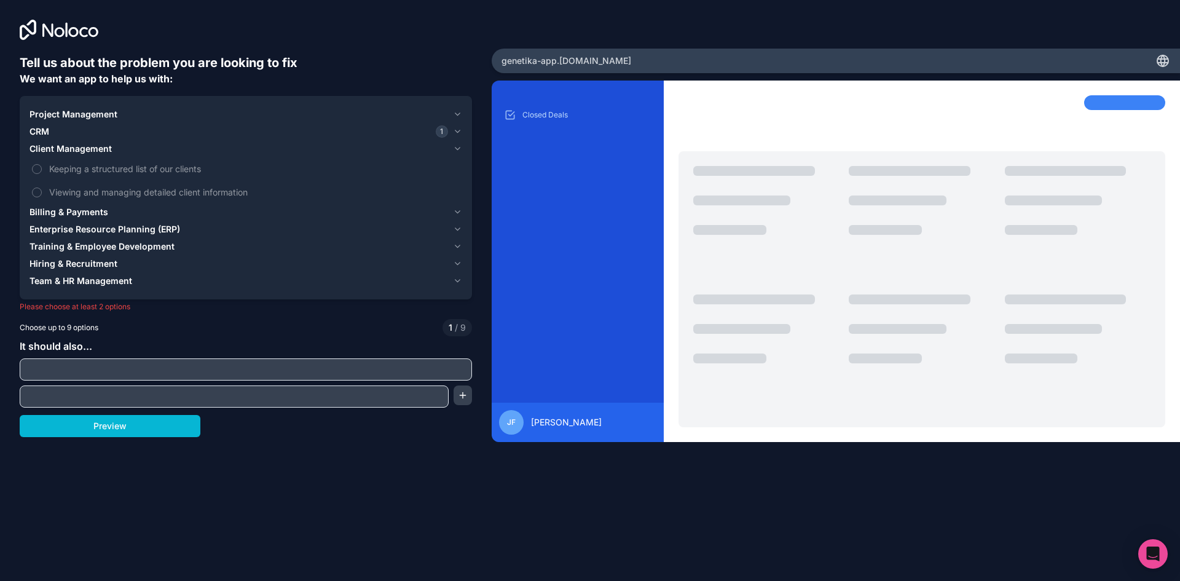
click at [101, 211] on span "Billing & Payments" at bounding box center [68, 212] width 79 height 12
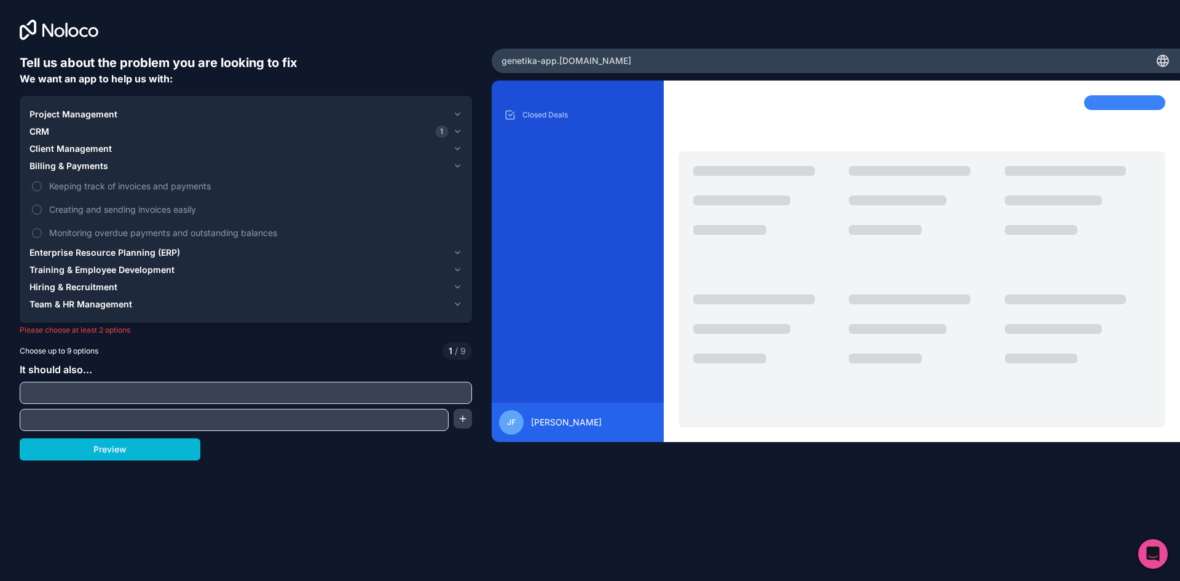
click at [138, 246] on button "Enterprise Resource Planning (ERP)" at bounding box center [245, 252] width 433 height 17
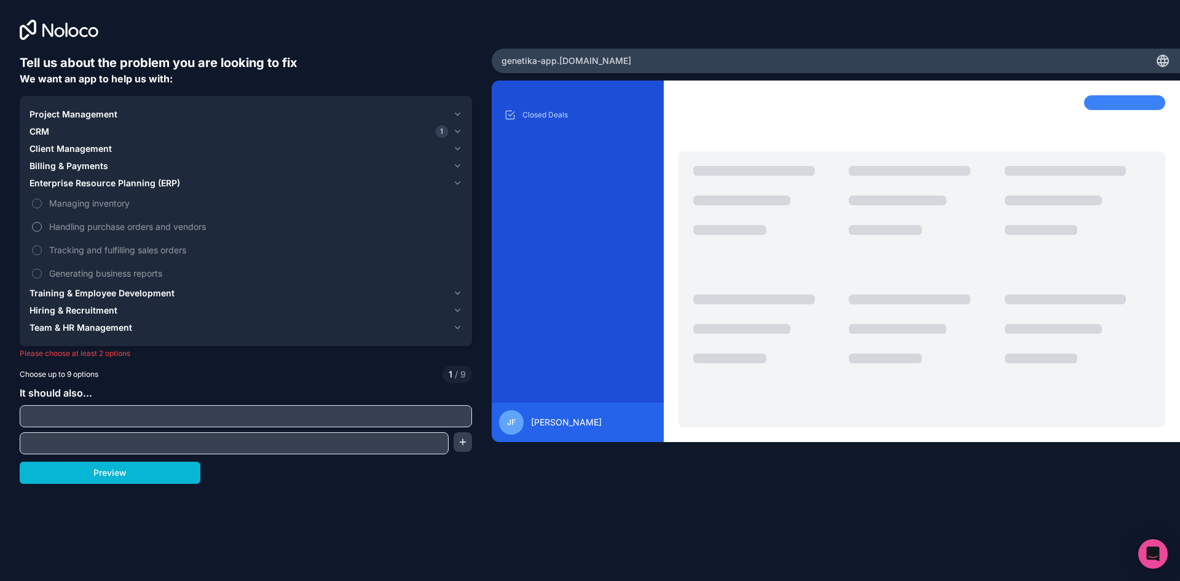
click at [203, 230] on span "Handling purchase orders and vendors" at bounding box center [254, 226] width 410 height 13
click at [42, 230] on button "Handling purchase orders and vendors" at bounding box center [37, 227] width 10 height 10
click at [132, 291] on span "Training & Employee Development" at bounding box center [101, 293] width 145 height 12
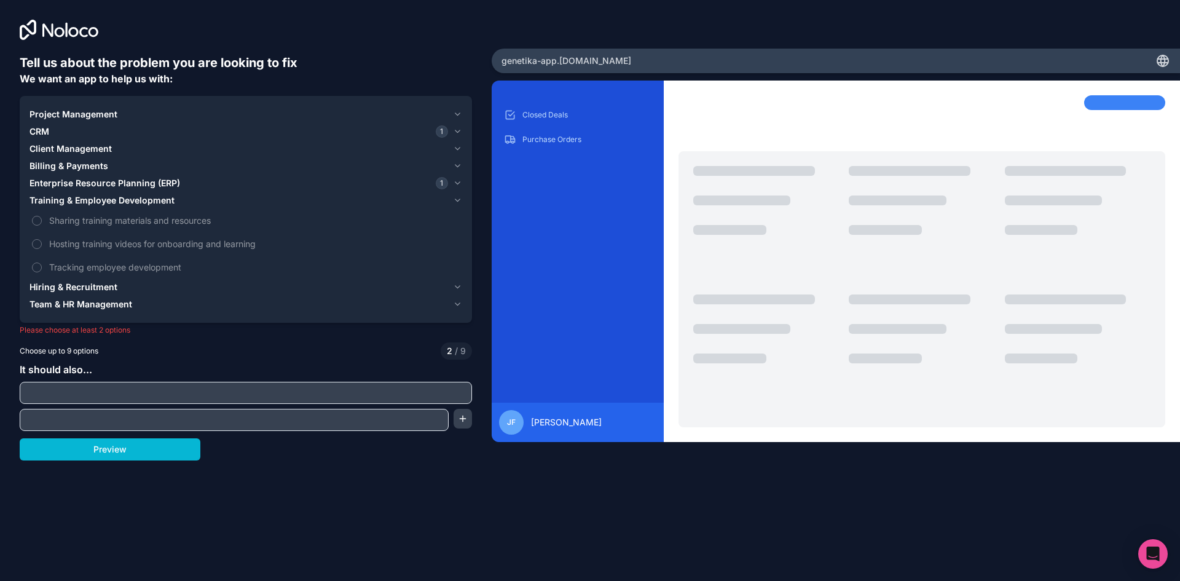
click at [126, 289] on div "Hiring & Recruitment" at bounding box center [238, 287] width 418 height 12
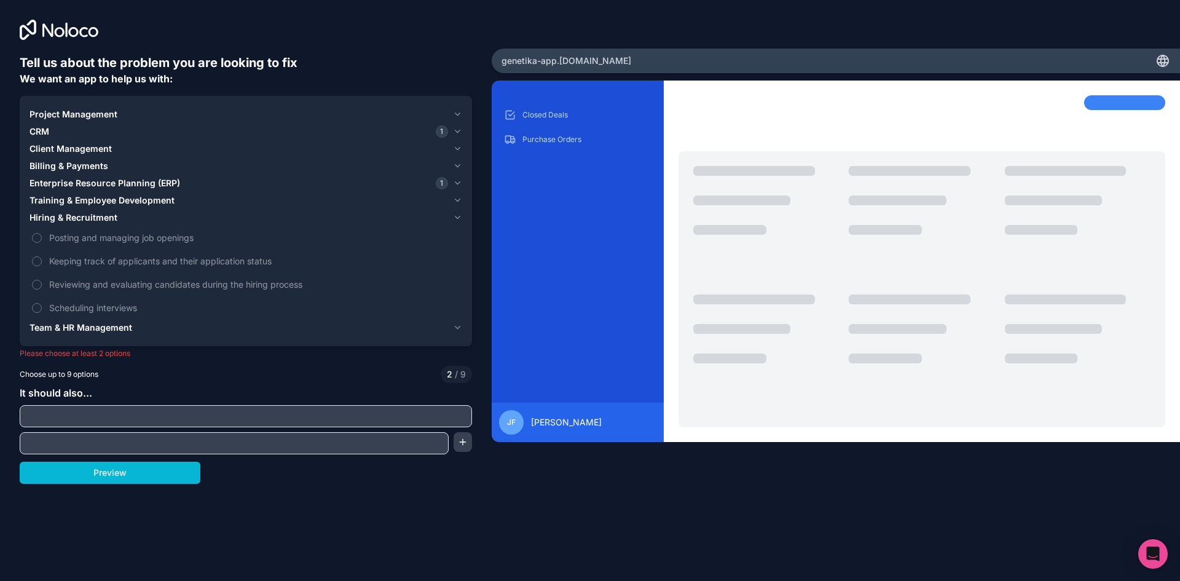
click at [106, 328] on span "Team & HR Management" at bounding box center [80, 327] width 103 height 12
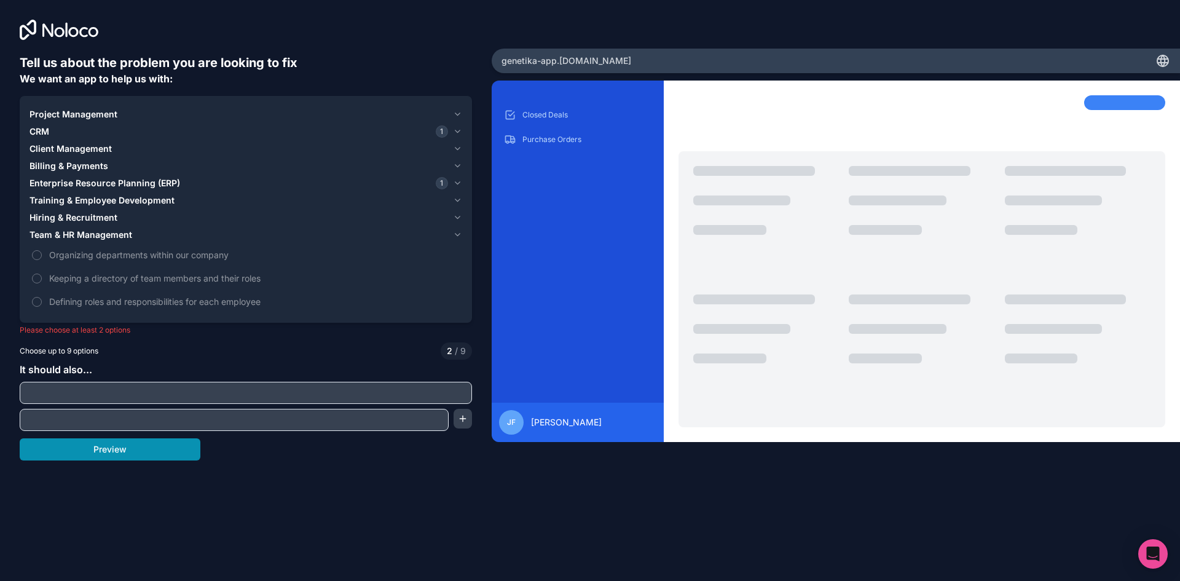
click at [92, 450] on button "Preview" at bounding box center [110, 449] width 181 height 22
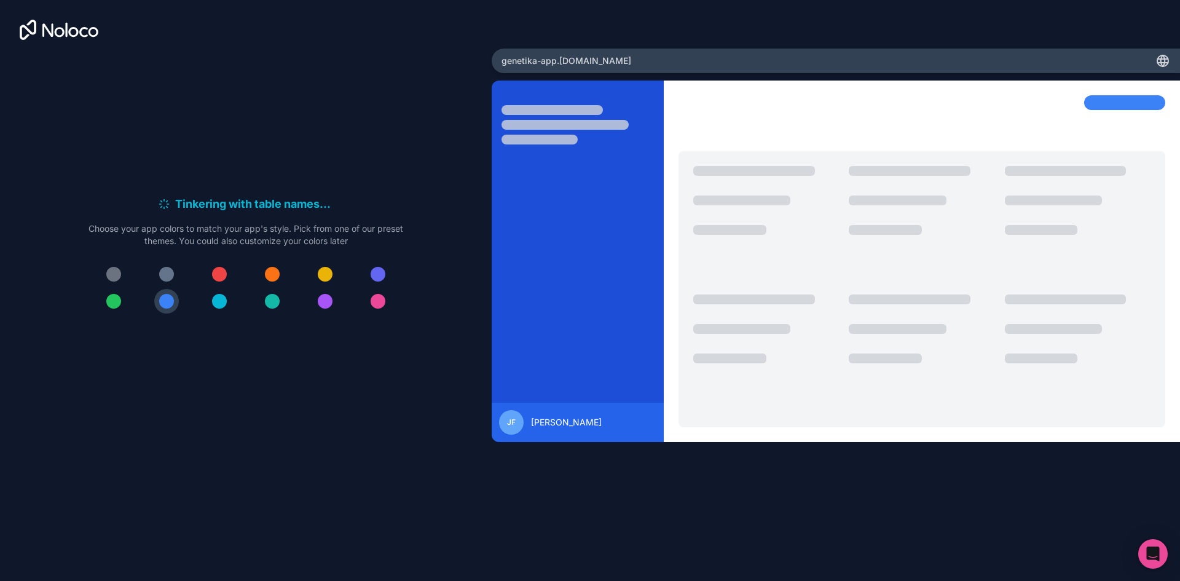
click at [219, 267] on div at bounding box center [219, 274] width 15 height 15
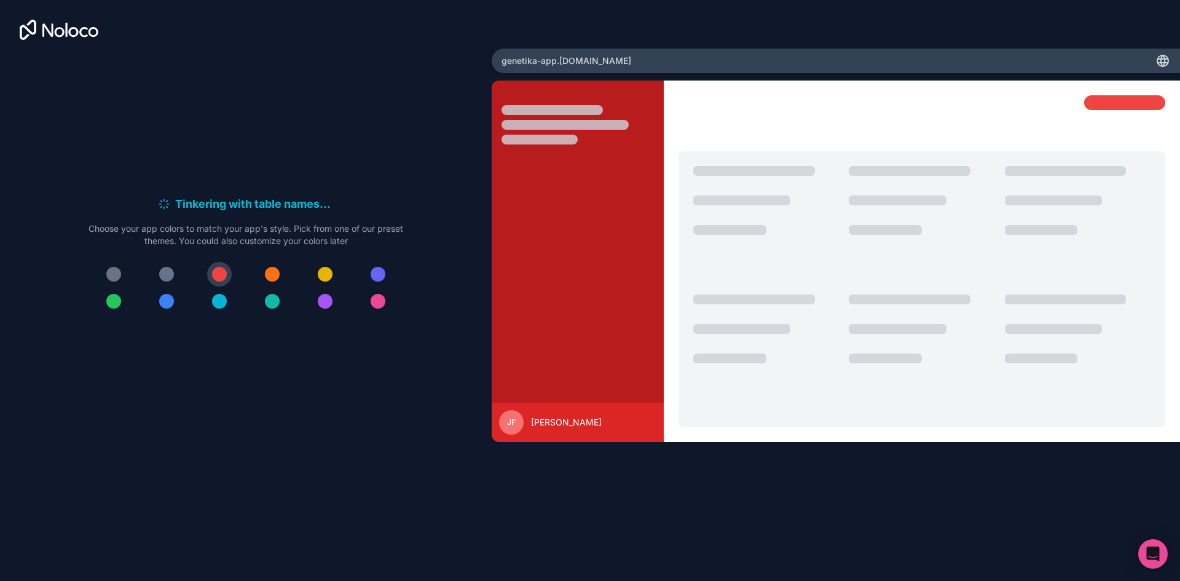
click at [377, 270] on div at bounding box center [378, 274] width 15 height 15
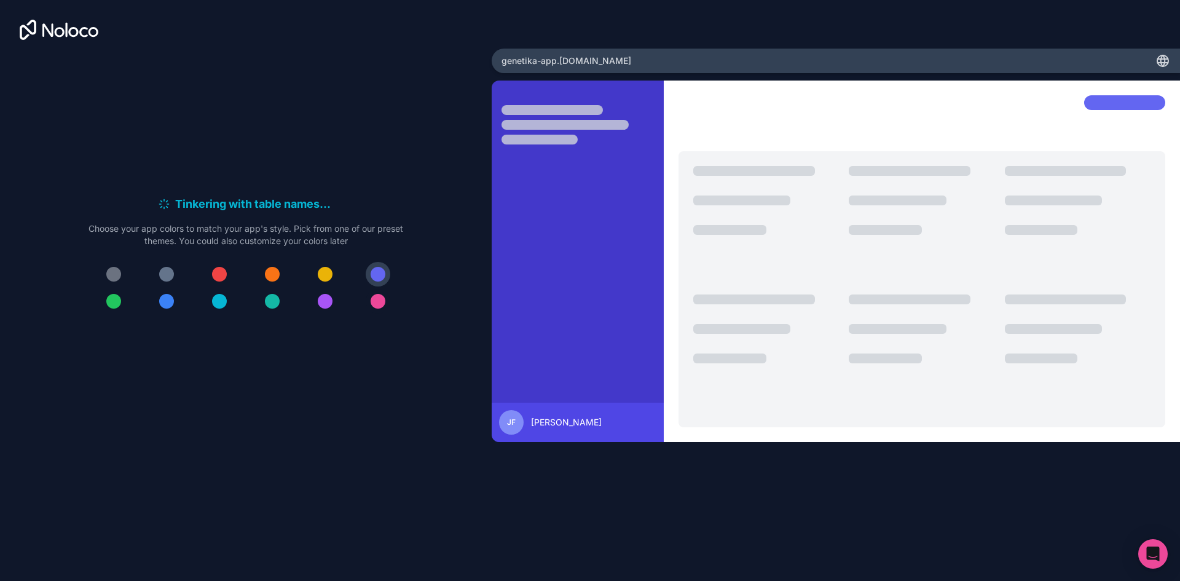
click at [380, 305] on div at bounding box center [378, 301] width 15 height 15
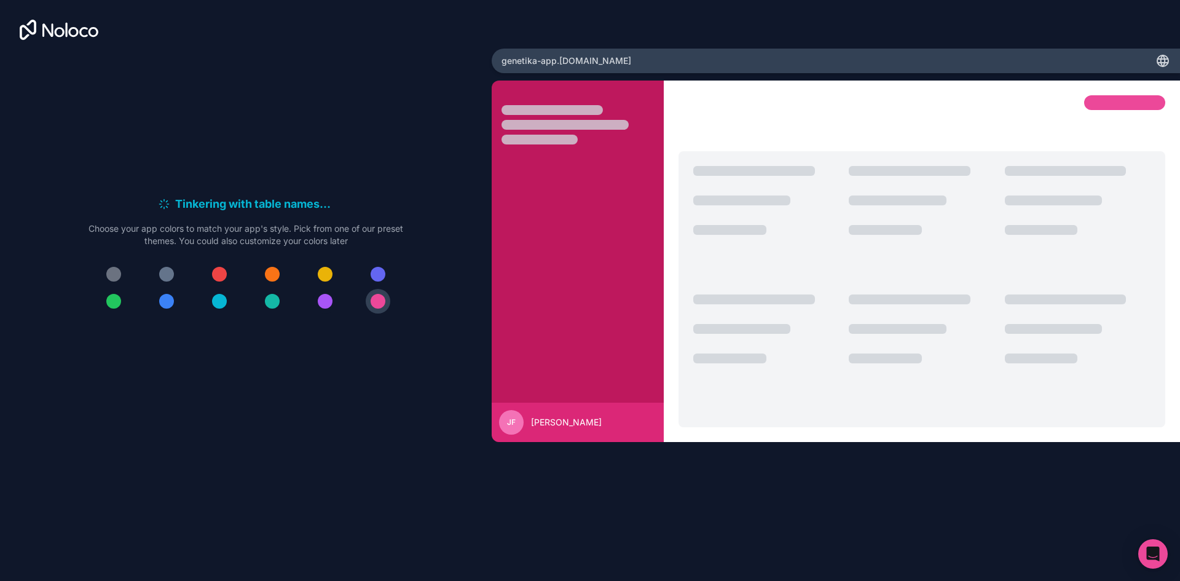
click at [328, 302] on div at bounding box center [325, 301] width 15 height 15
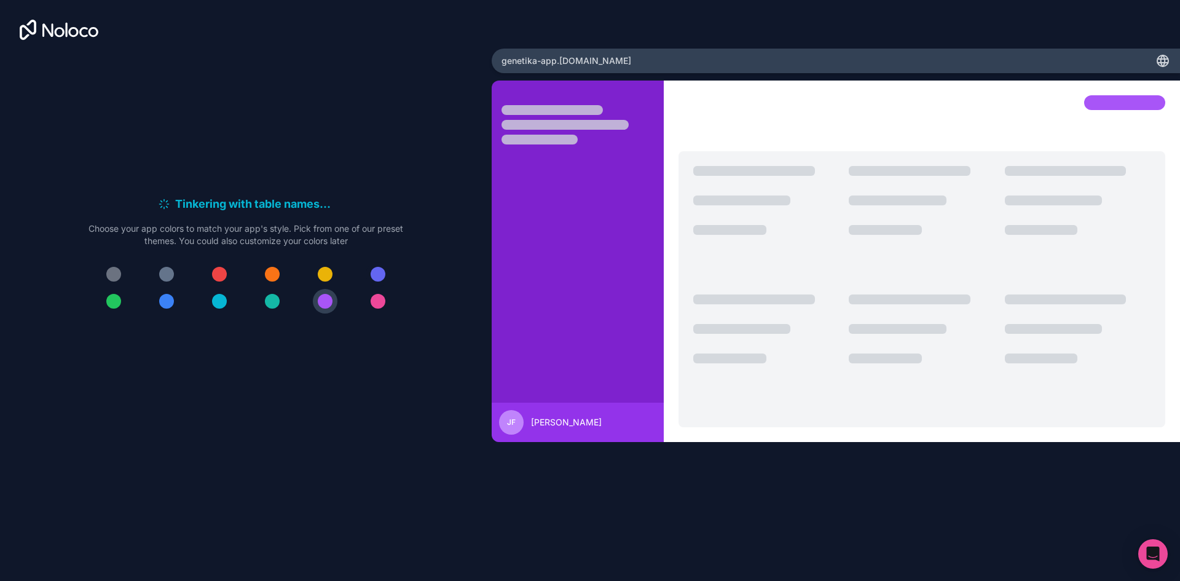
click at [387, 273] on button at bounding box center [378, 274] width 25 height 25
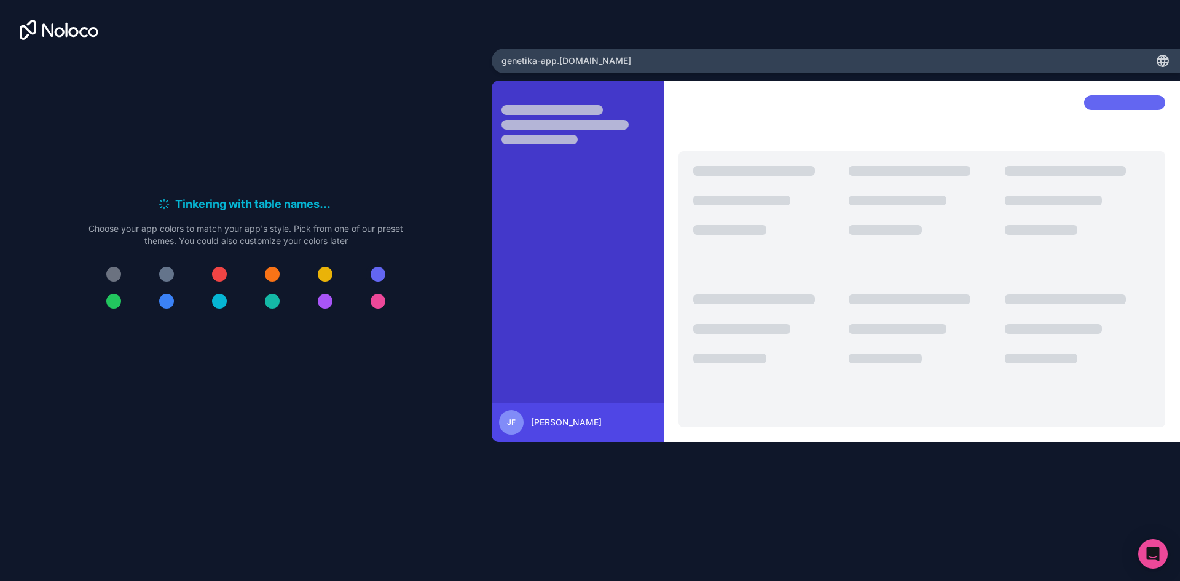
click at [382, 274] on div at bounding box center [378, 274] width 15 height 15
click at [374, 304] on div at bounding box center [378, 301] width 15 height 15
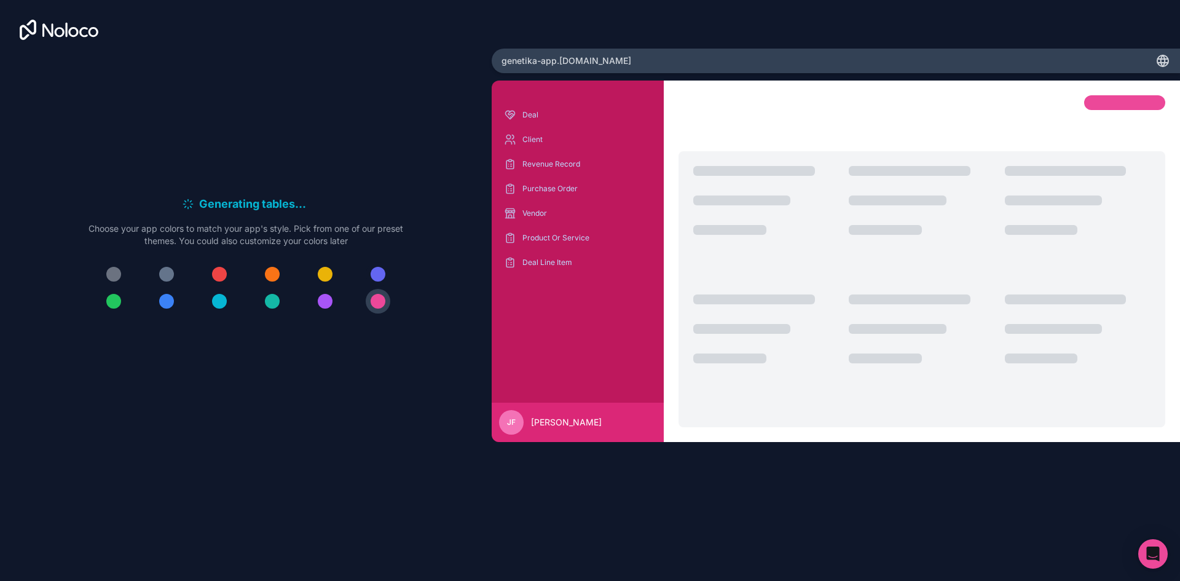
click at [386, 270] on button at bounding box center [378, 274] width 25 height 25
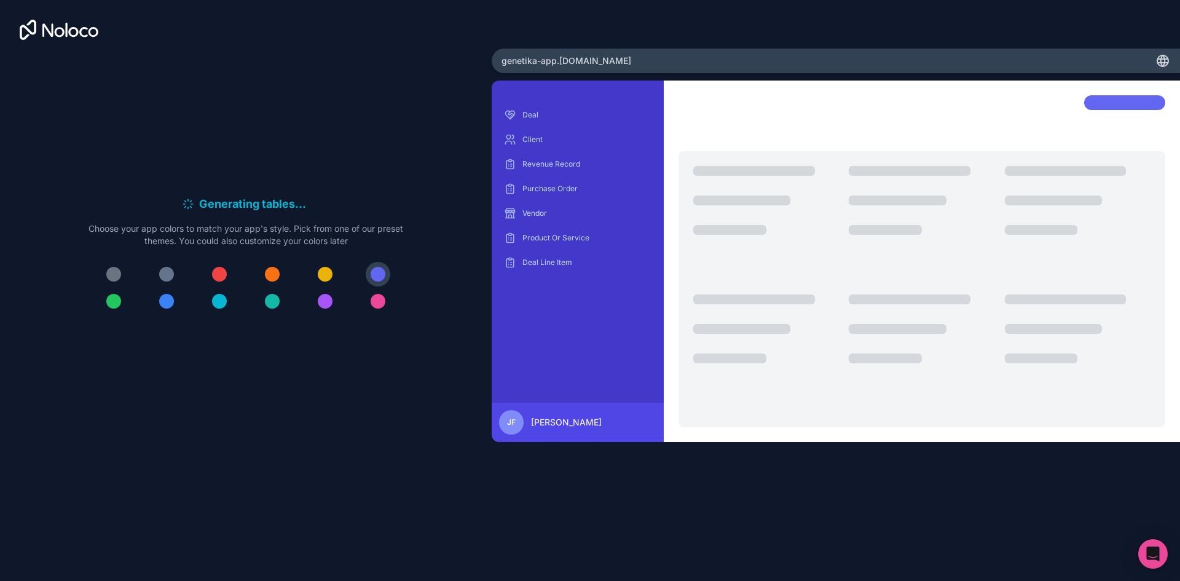
click at [225, 297] on div at bounding box center [219, 301] width 15 height 15
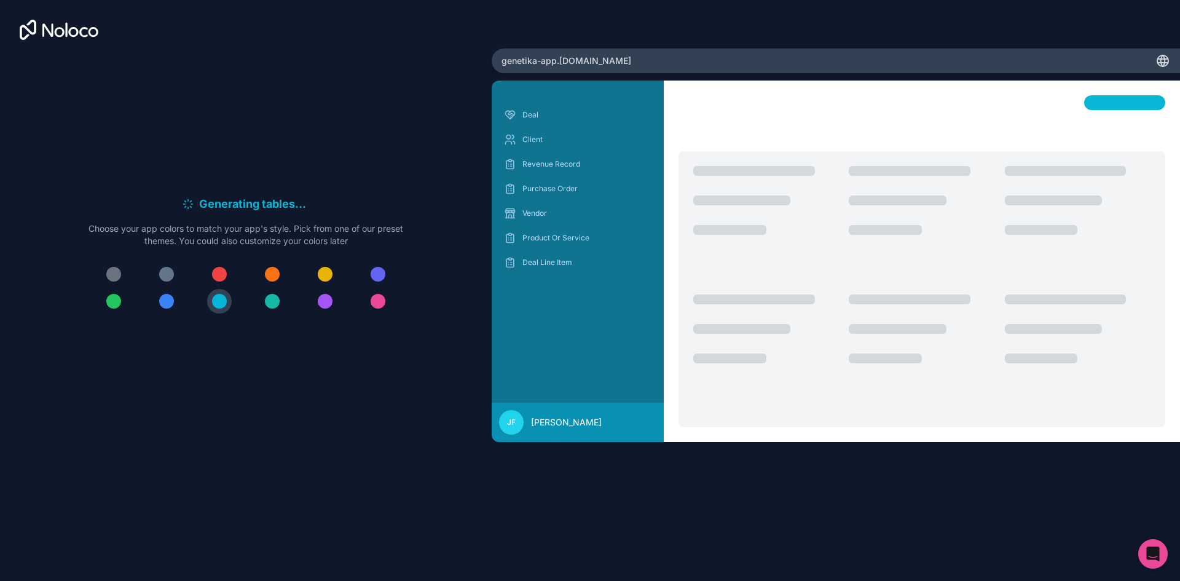
click at [224, 271] on div at bounding box center [219, 274] width 15 height 15
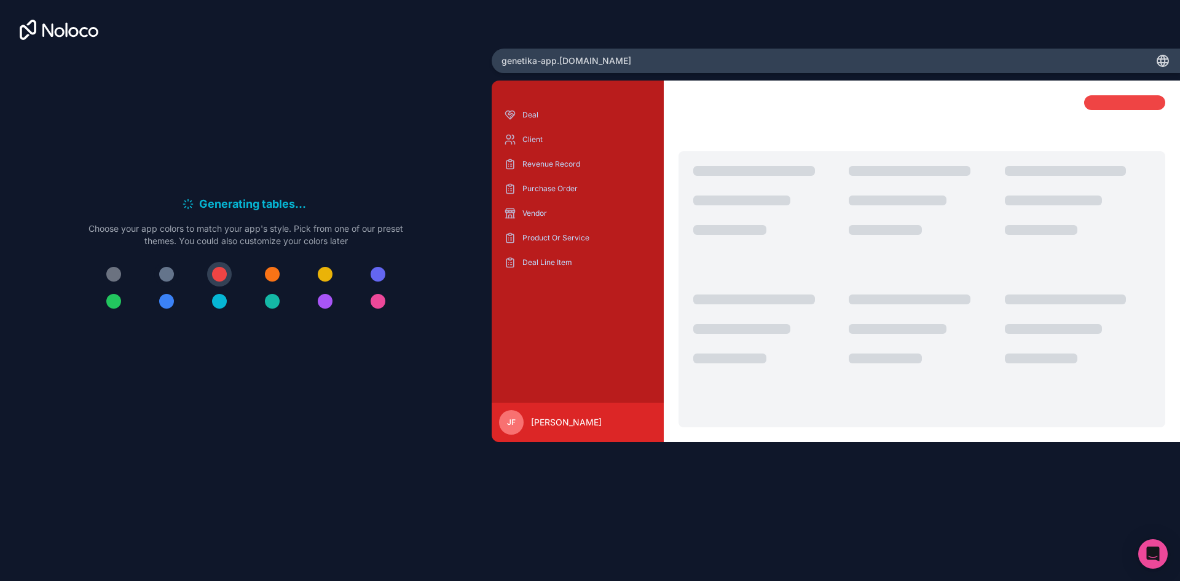
click at [166, 273] on div at bounding box center [166, 274] width 15 height 15
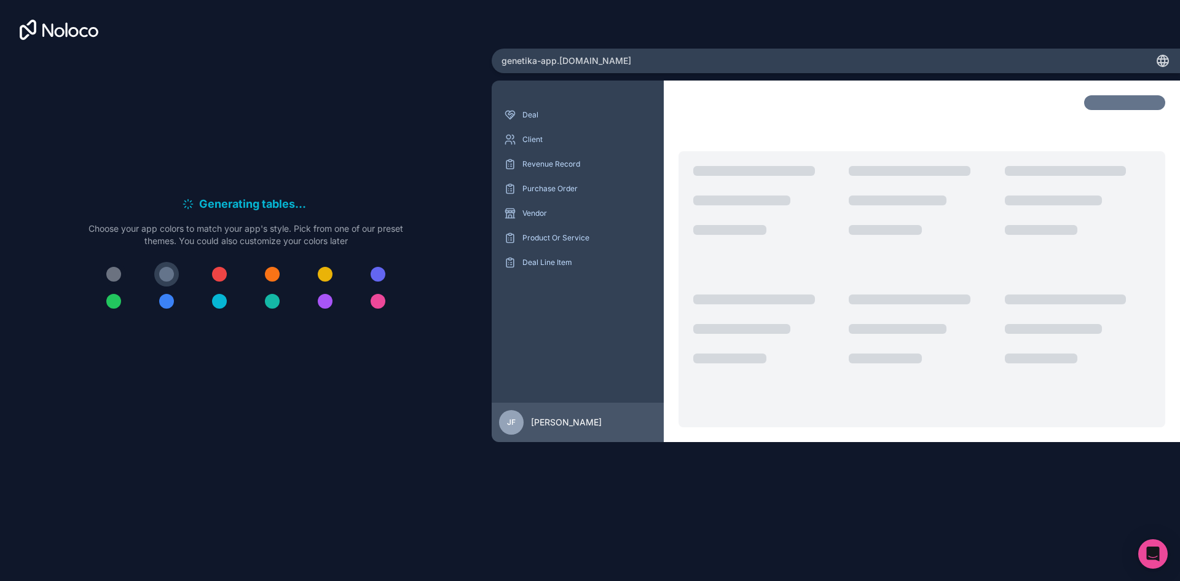
click at [120, 274] on div at bounding box center [113, 274] width 15 height 15
click at [112, 296] on div at bounding box center [113, 301] width 15 height 15
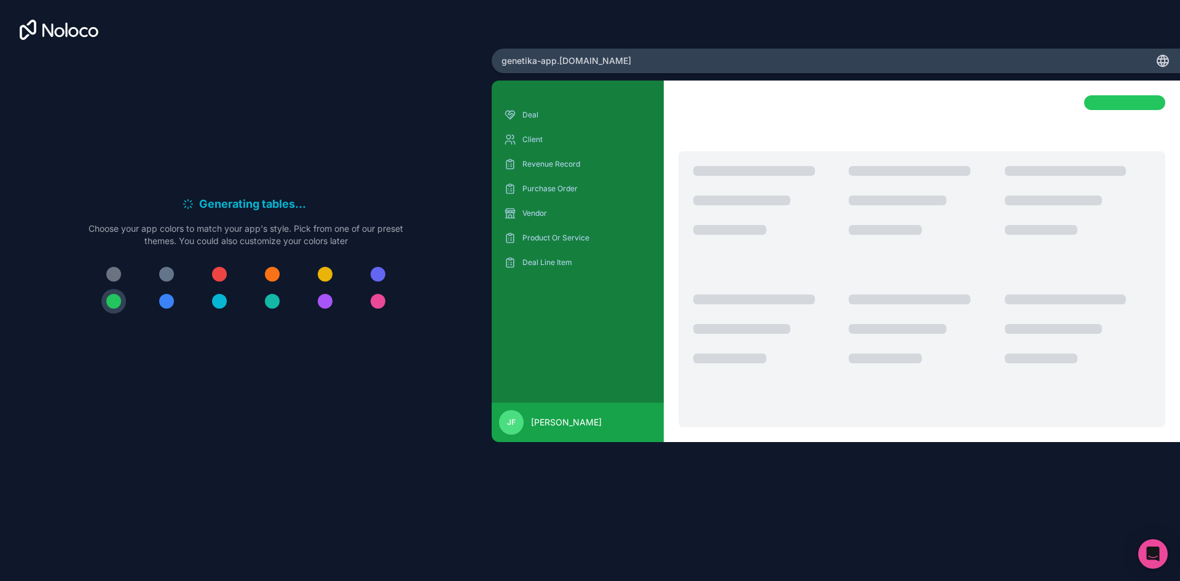
click at [108, 270] on div at bounding box center [113, 274] width 15 height 15
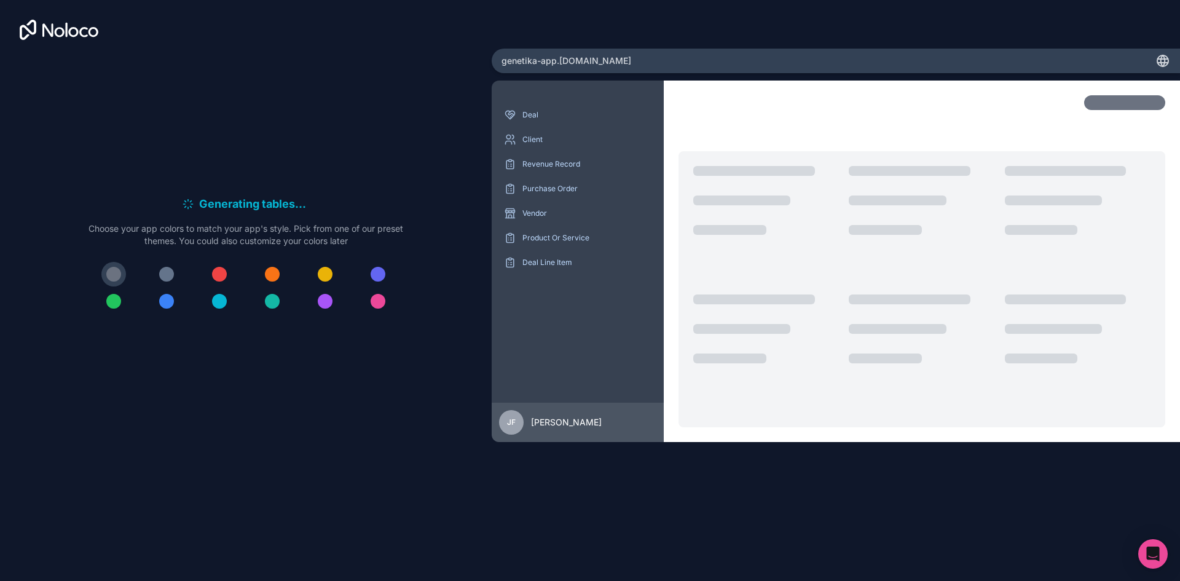
click at [110, 300] on div at bounding box center [113, 301] width 15 height 15
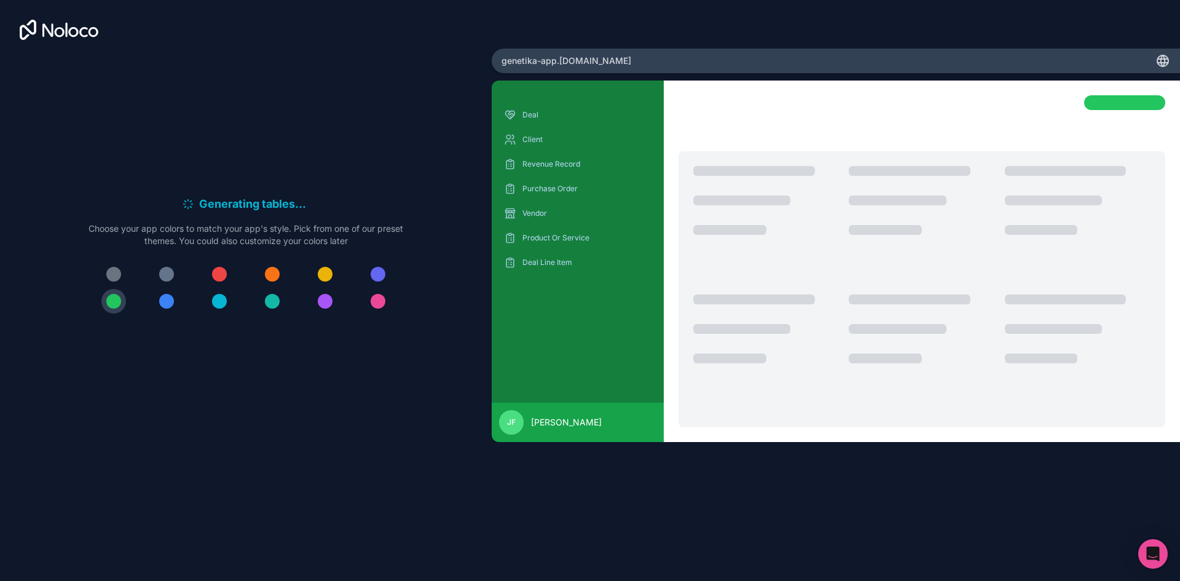
click at [165, 274] on div at bounding box center [166, 274] width 15 height 15
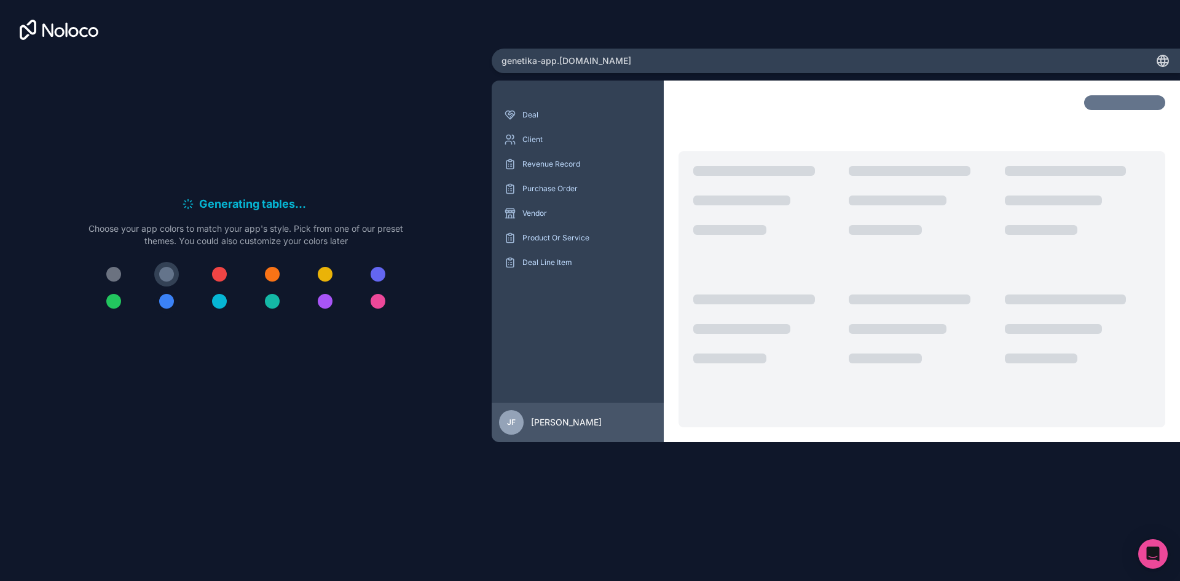
click at [173, 302] on div at bounding box center [166, 301] width 15 height 15
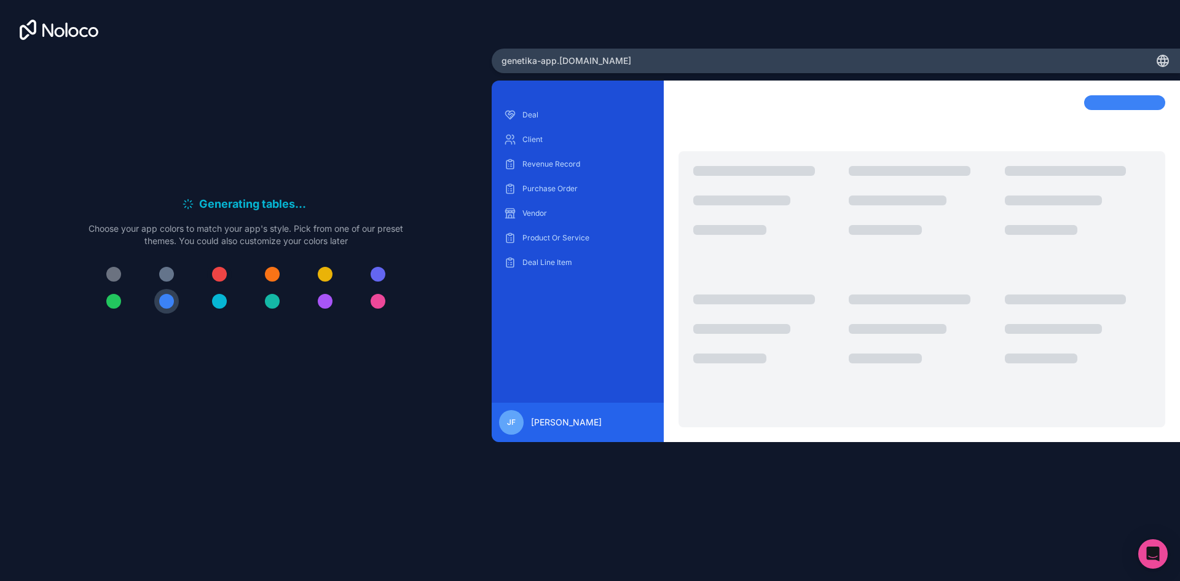
click at [215, 273] on div at bounding box center [219, 274] width 15 height 15
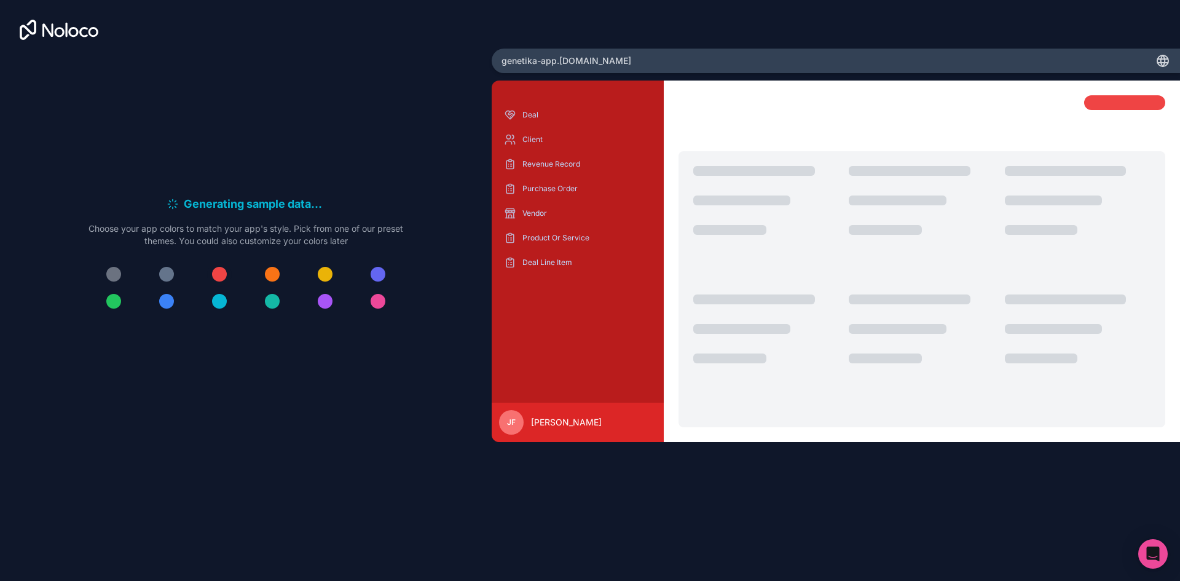
click at [215, 272] on div at bounding box center [219, 274] width 15 height 15
drag, startPoint x: 565, startPoint y: 428, endPoint x: 485, endPoint y: 424, distance: 80.6
click at [485, 424] on div "Generating sample data . . . Meanwhile, let's personalize it! Choose your app c…" at bounding box center [590, 290] width 1180 height 581
click at [584, 323] on div "Deal Client Revenue Record Purchase Order Vendor Product Or Service Deal Line I…" at bounding box center [577, 249] width 152 height 288
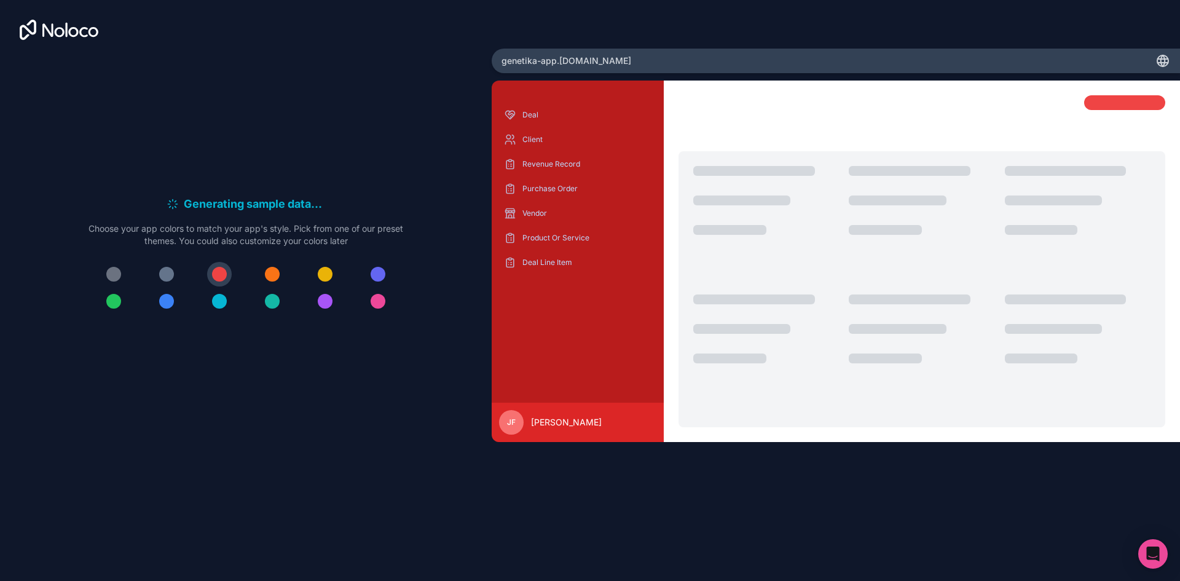
drag, startPoint x: 595, startPoint y: 422, endPoint x: 522, endPoint y: 103, distance: 326.6
click at [522, 103] on div "Deal Client Revenue Record Purchase Order Vendor Product Or Service Deal Line I…" at bounding box center [578, 261] width 172 height 361
click at [527, 327] on div "Deal Client Revenue Record Purchase Order Vendor Product Or Service Deal Line I…" at bounding box center [577, 249] width 152 height 288
